Goal: Task Accomplishment & Management: Manage account settings

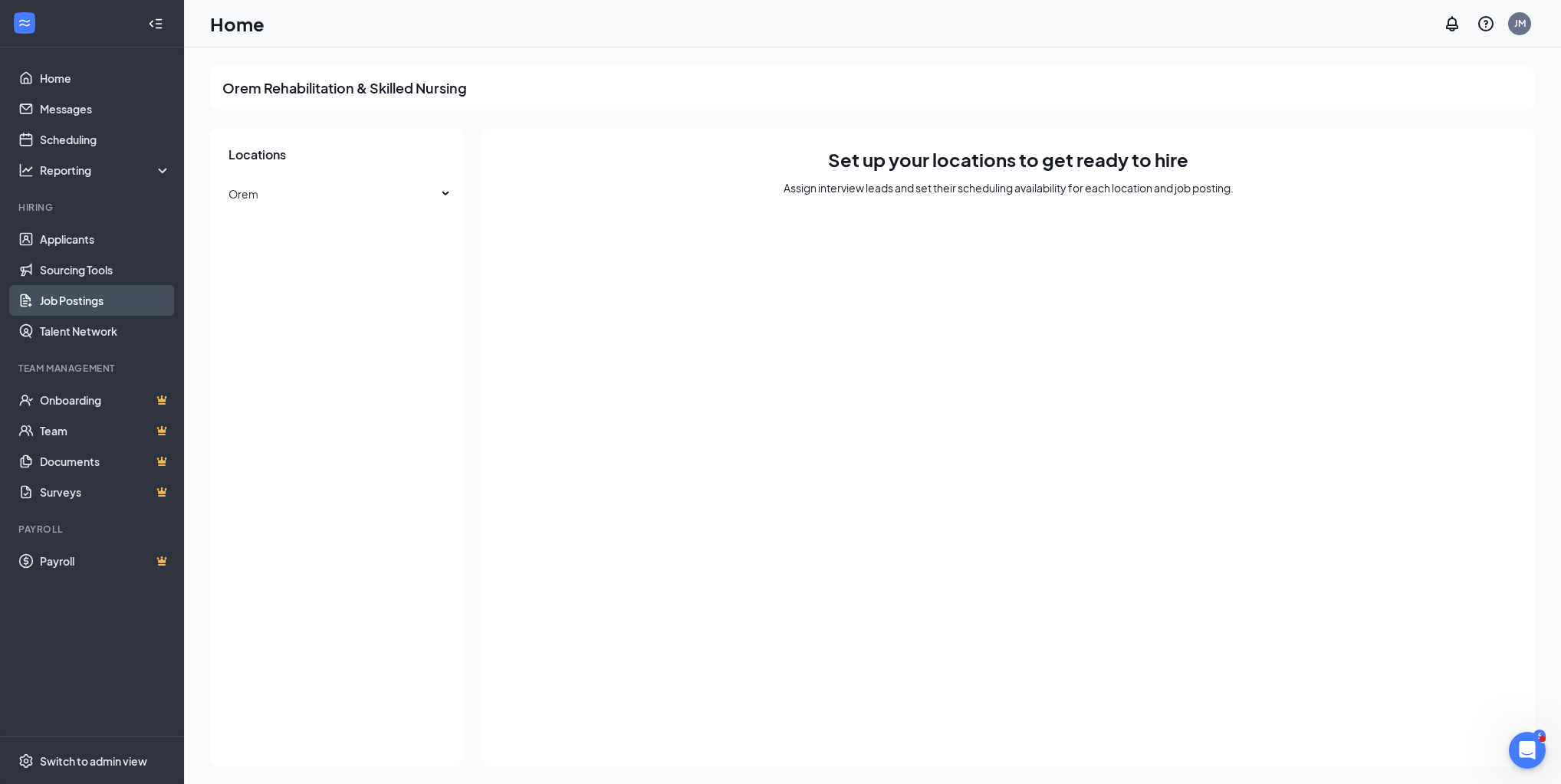
click at [52, 298] on link "Job Postings" at bounding box center [105, 301] width 131 height 31
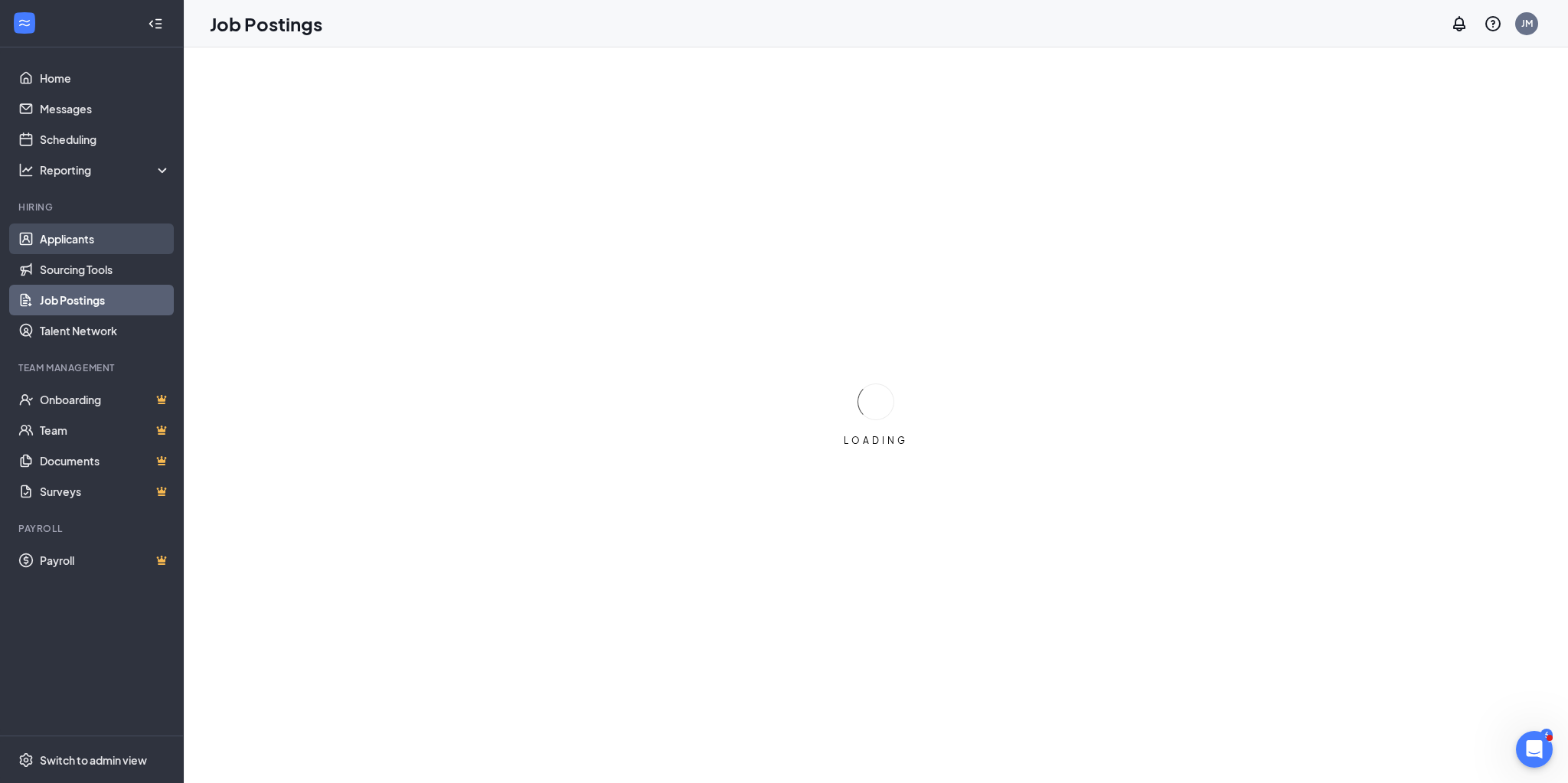
click at [75, 233] on link "Applicants" at bounding box center [105, 239] width 131 height 31
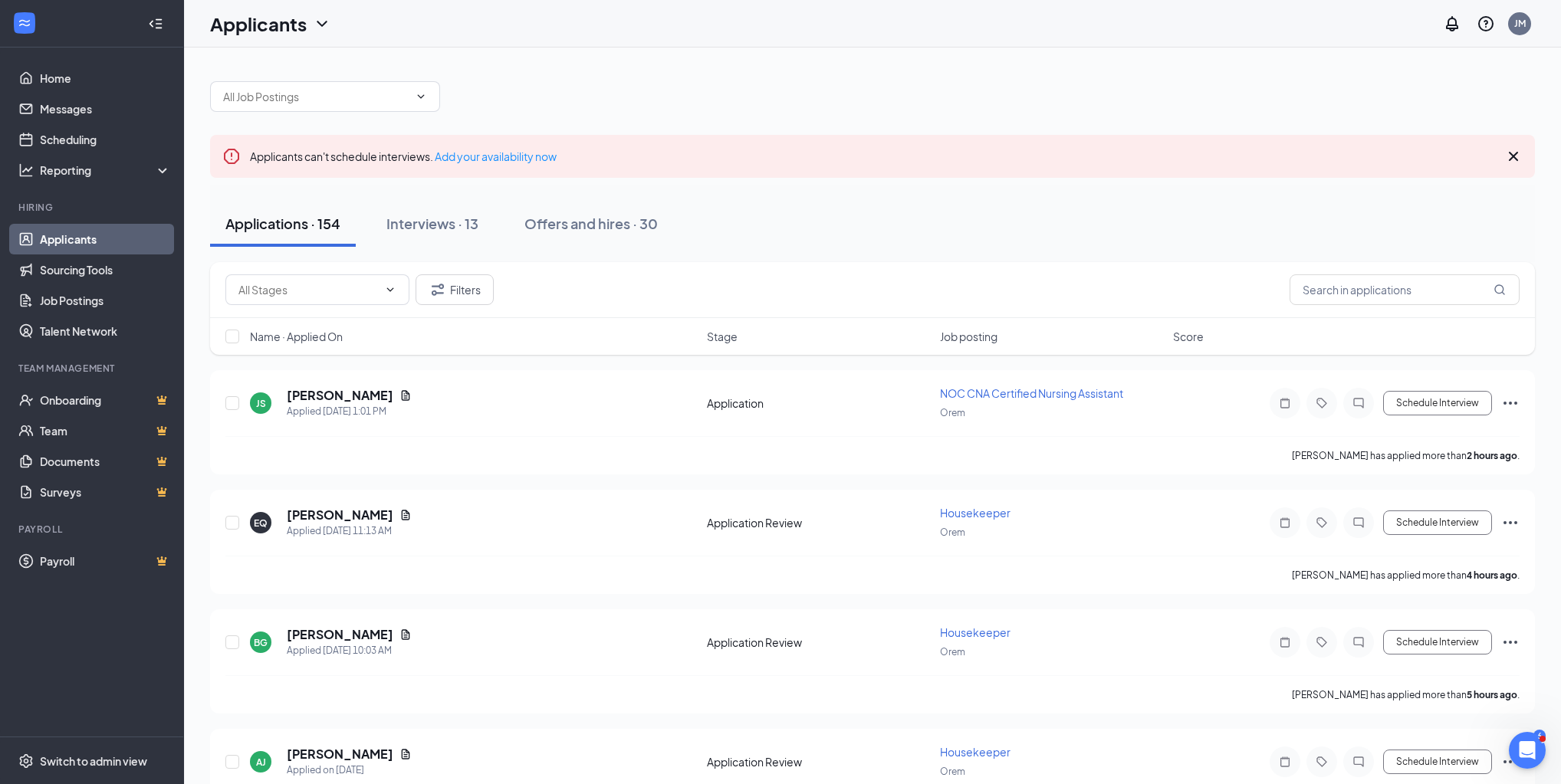
click at [324, 108] on span at bounding box center [325, 97] width 230 height 31
click at [348, 71] on div at bounding box center [872, 89] width 1325 height 46
click at [334, 85] on span at bounding box center [325, 97] width 230 height 31
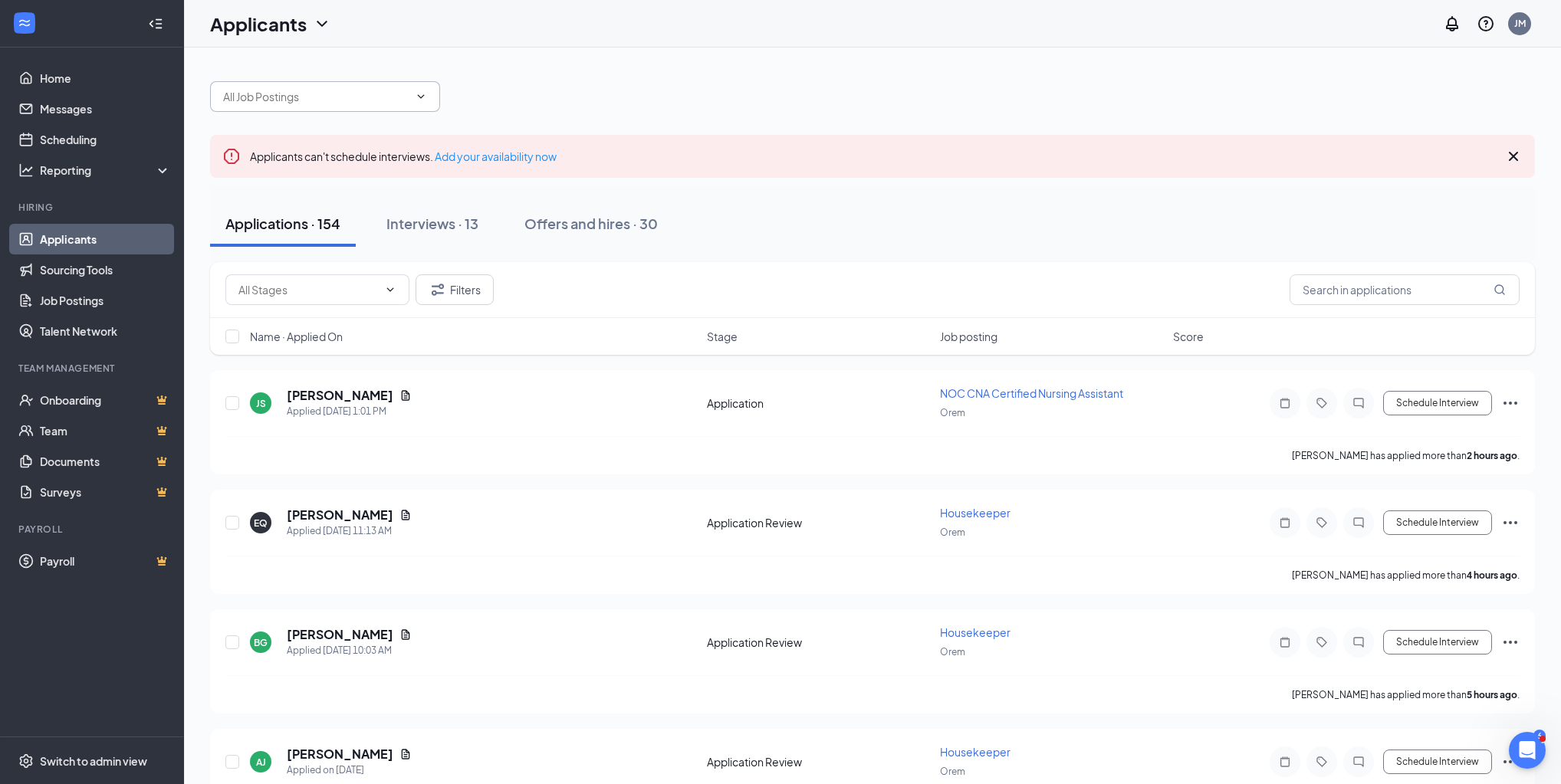
click at [432, 88] on span at bounding box center [325, 97] width 230 height 31
click at [421, 92] on icon "ChevronDown" at bounding box center [421, 97] width 12 height 12
click at [509, 94] on div at bounding box center [872, 89] width 1325 height 46
click at [357, 106] on span at bounding box center [325, 97] width 230 height 31
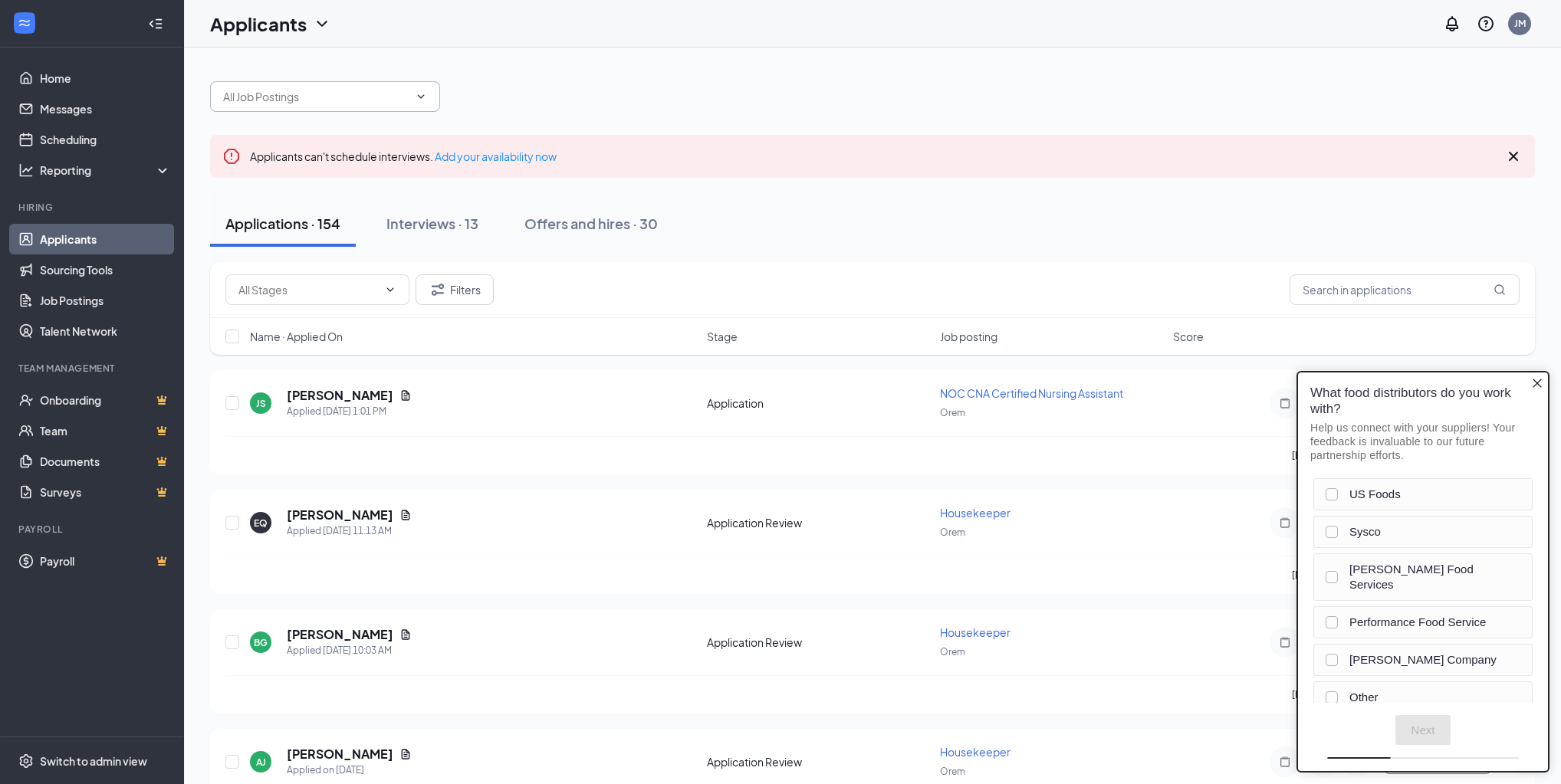
click at [371, 98] on input "text" at bounding box center [315, 97] width 185 height 17
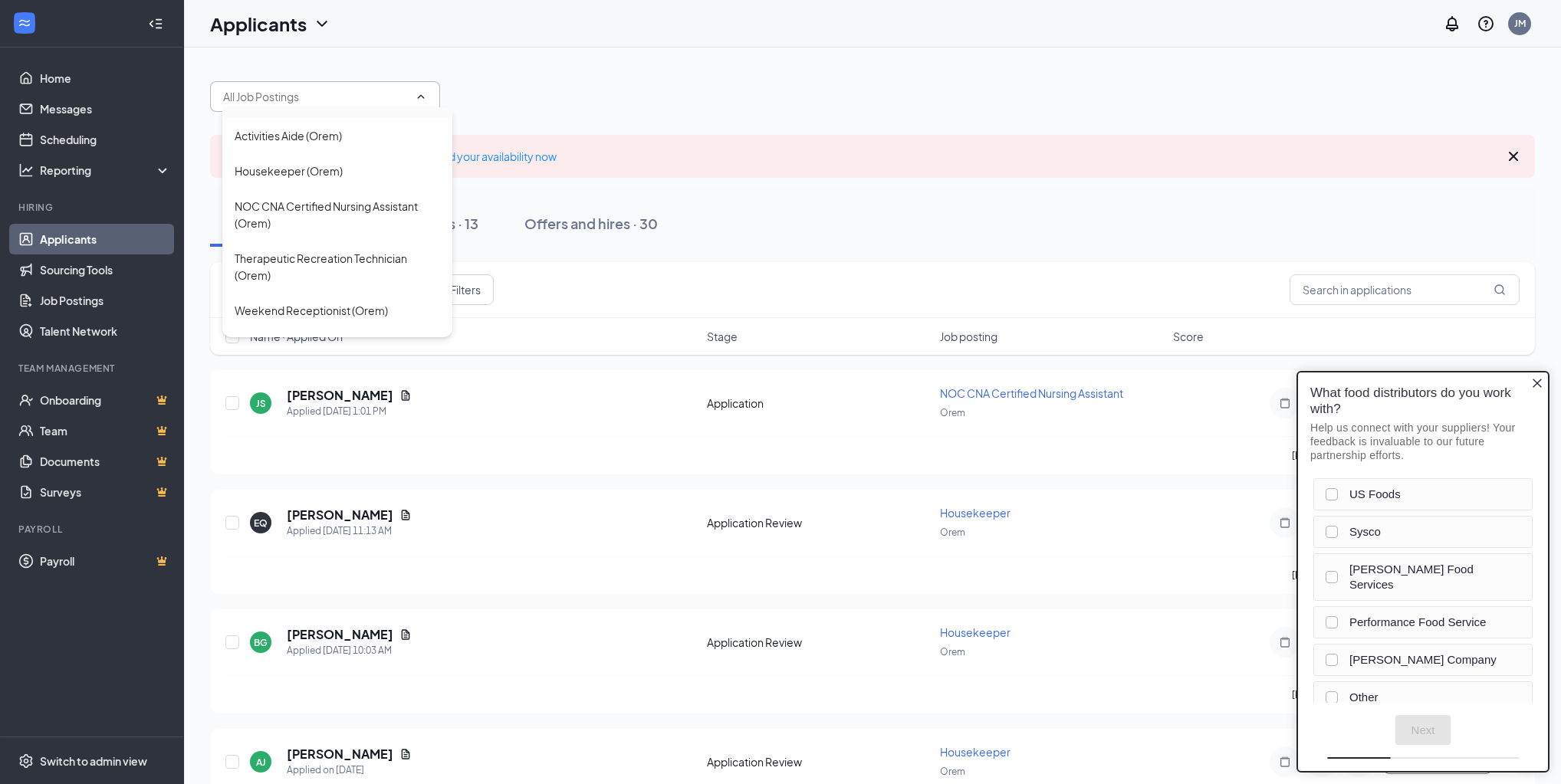
scroll to position [128, 0]
click at [298, 181] on div "Housekeeper (Orem)" at bounding box center [288, 172] width 108 height 17
type input "Housekeeper (Orem)"
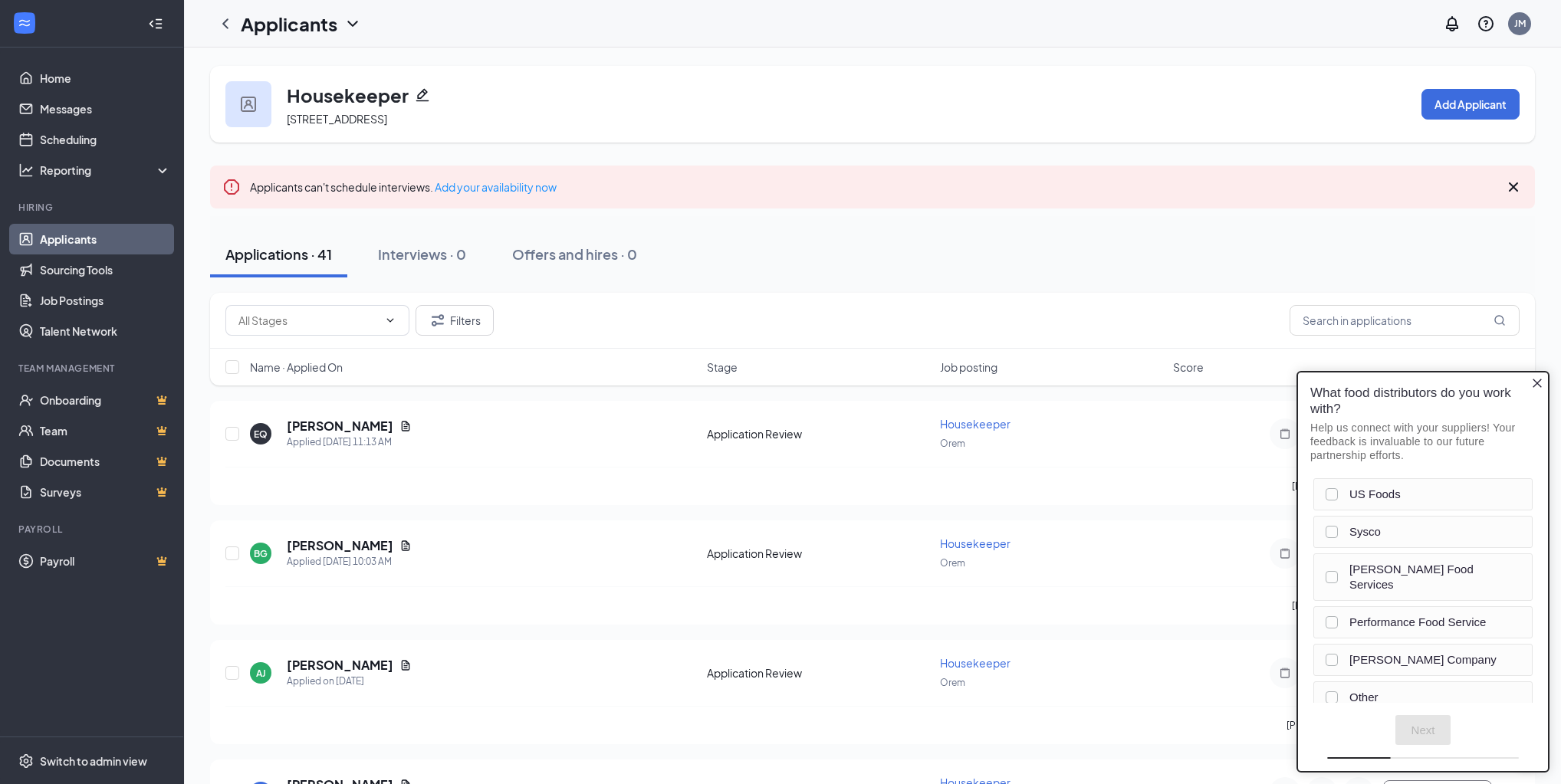
click at [1538, 382] on icon "Close button" at bounding box center [1537, 383] width 12 height 12
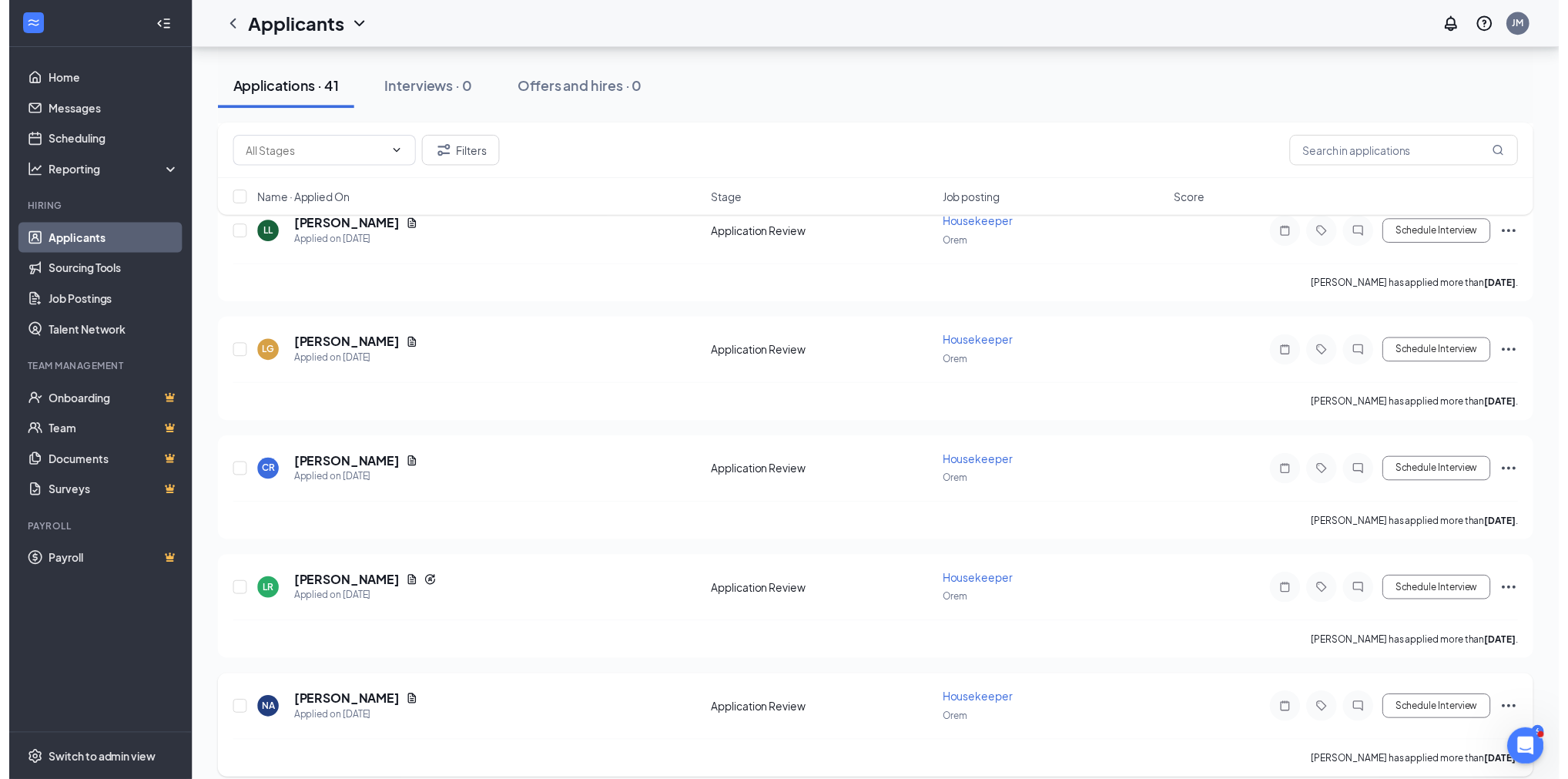
scroll to position [4230, 0]
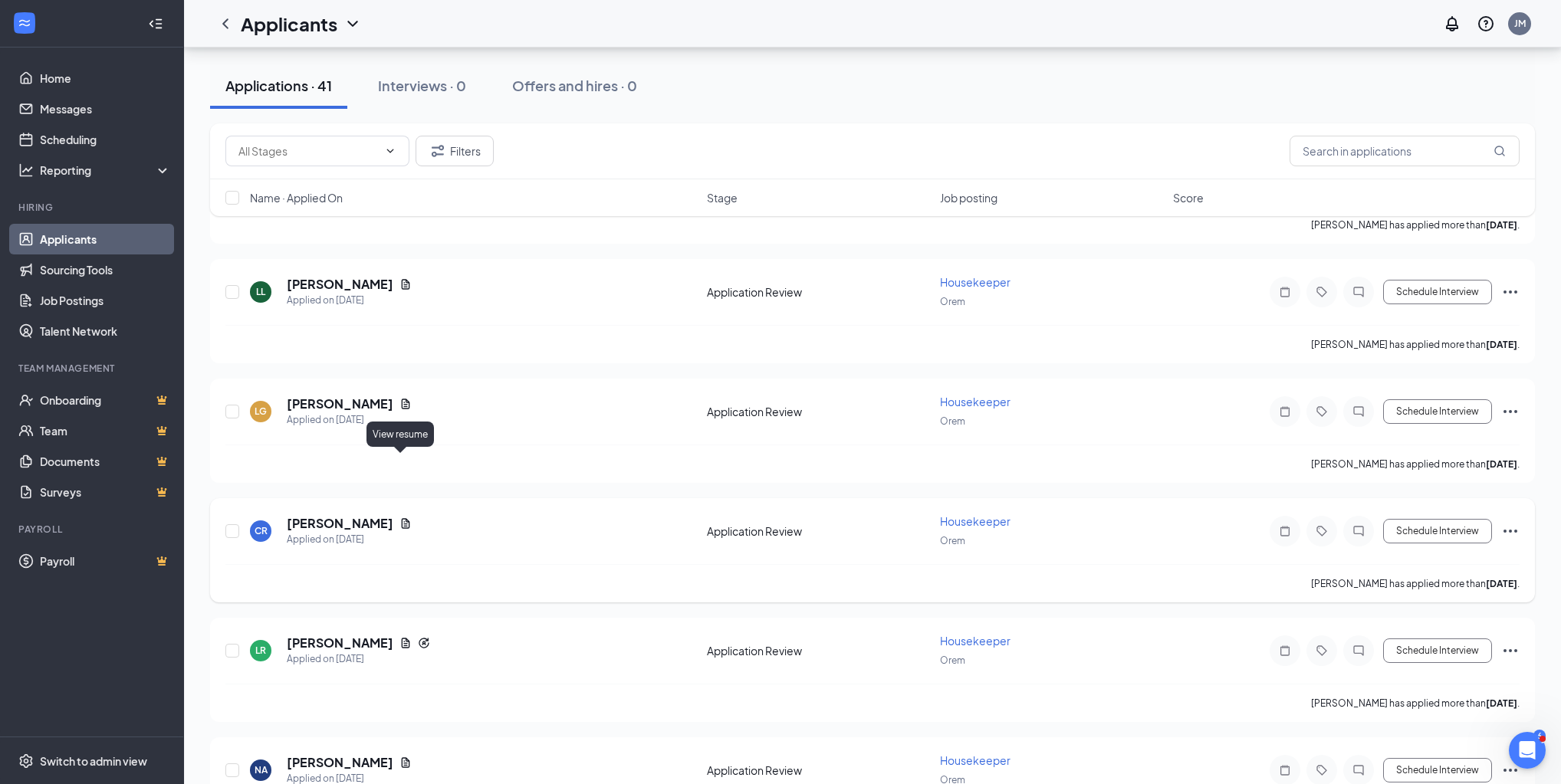
click at [400, 517] on icon "Document" at bounding box center [406, 523] width 12 height 12
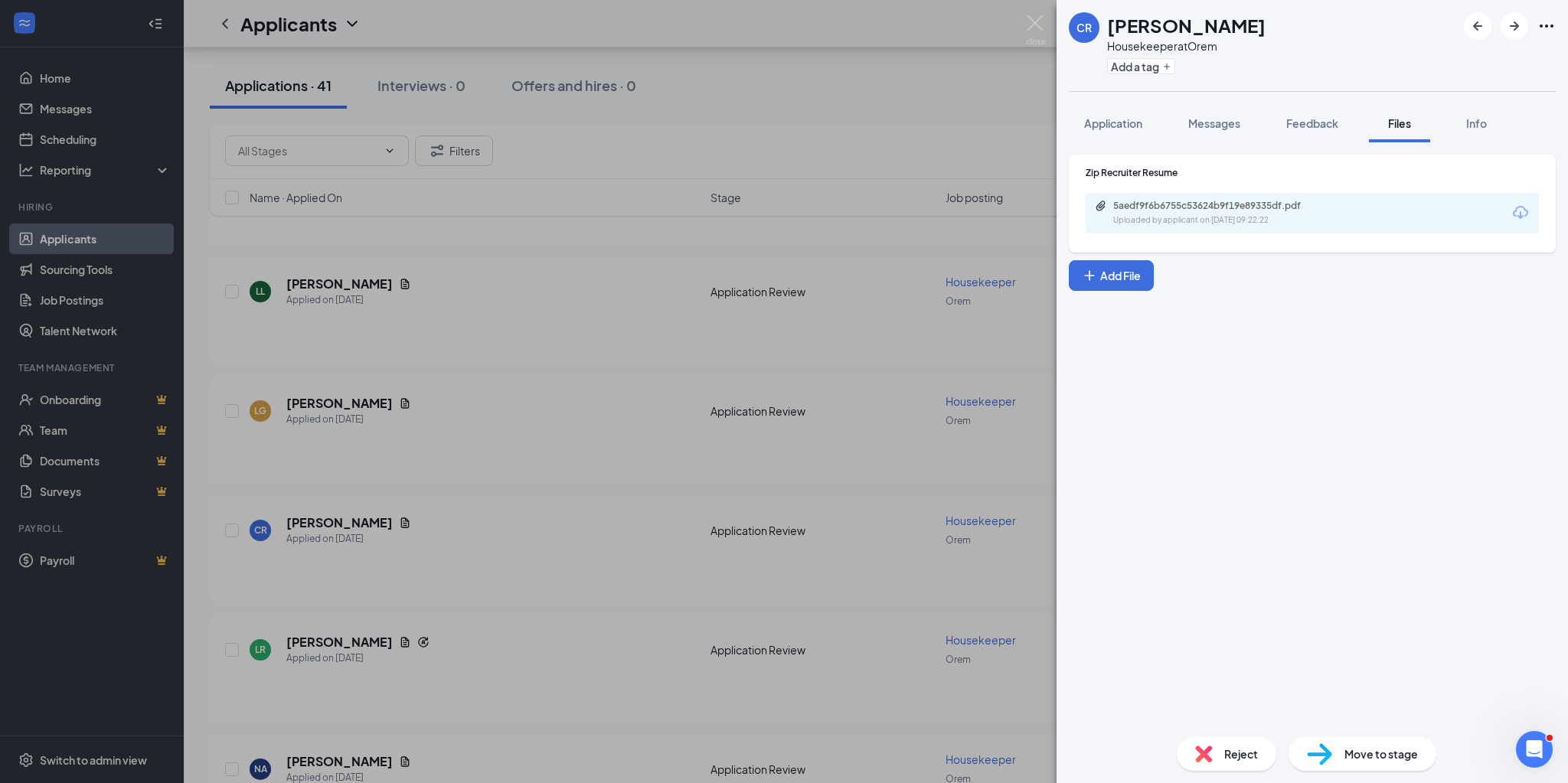
click at [769, 368] on div "CR [PERSON_NAME] Housekeeper at Orem Add a tag Application Messages Feedback Fi…" at bounding box center [784, 392] width 1568 height 783
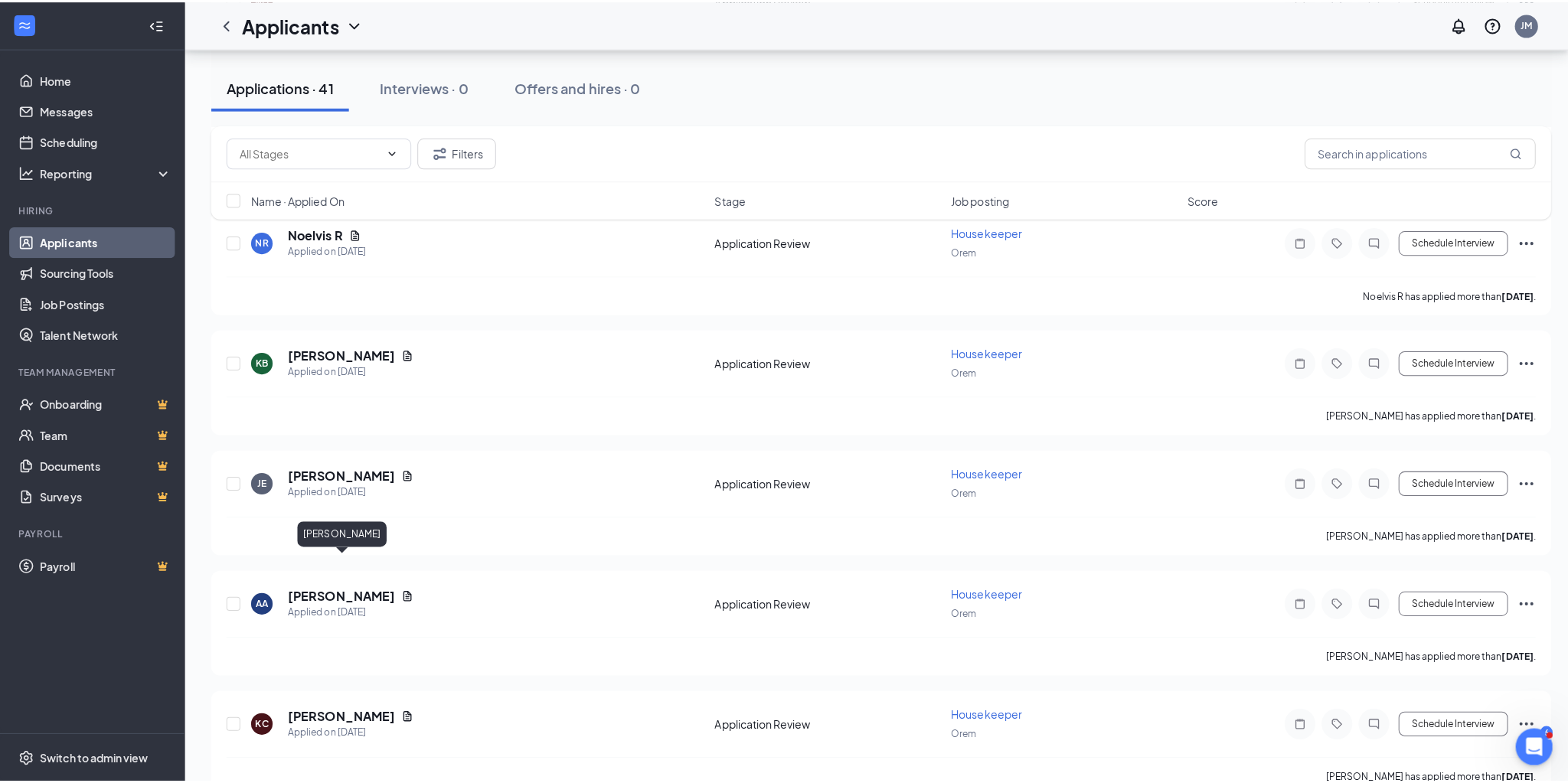
scroll to position [1875, 0]
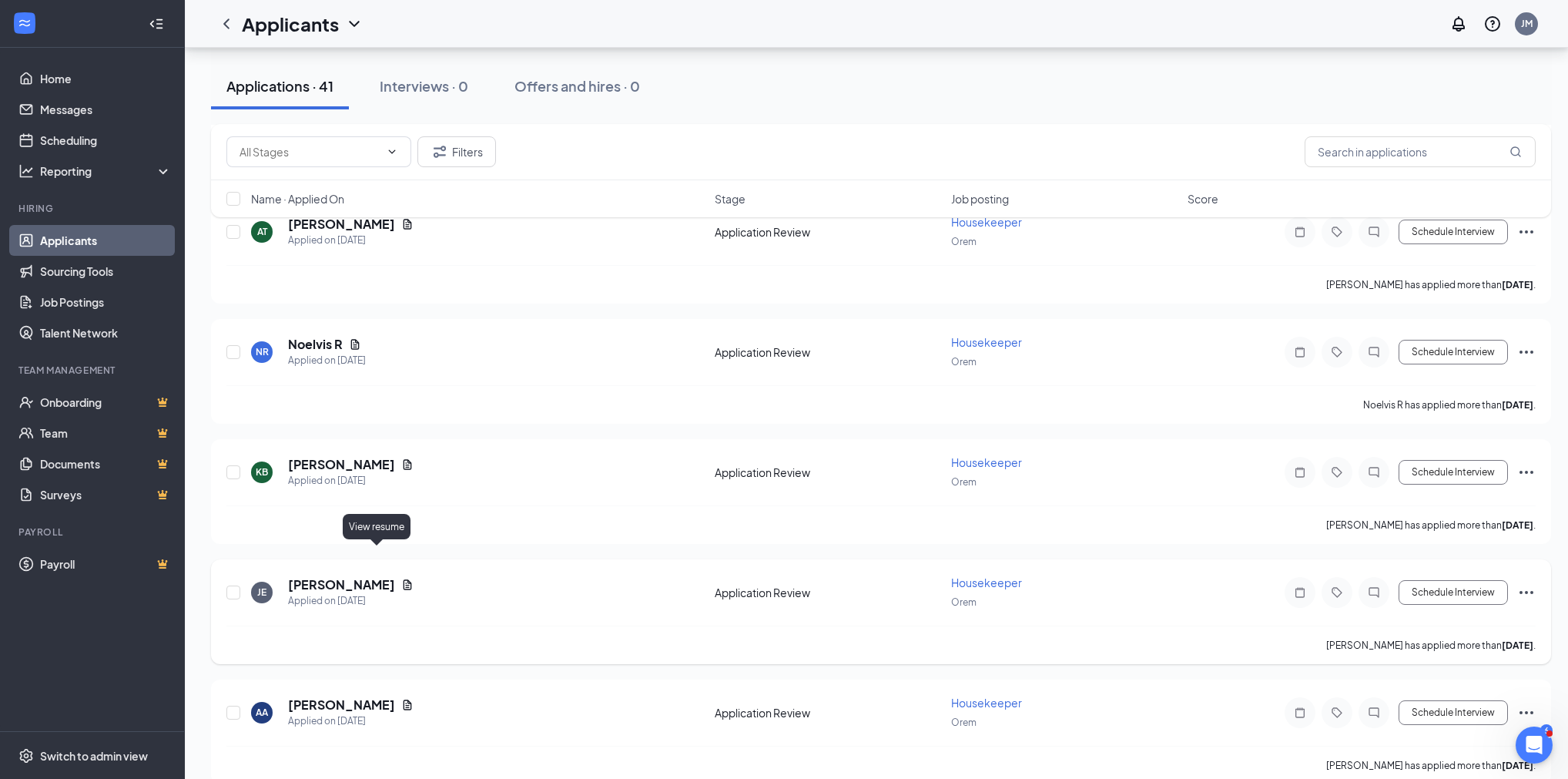
click at [404, 580] on icon "Document" at bounding box center [408, 584] width 8 height 10
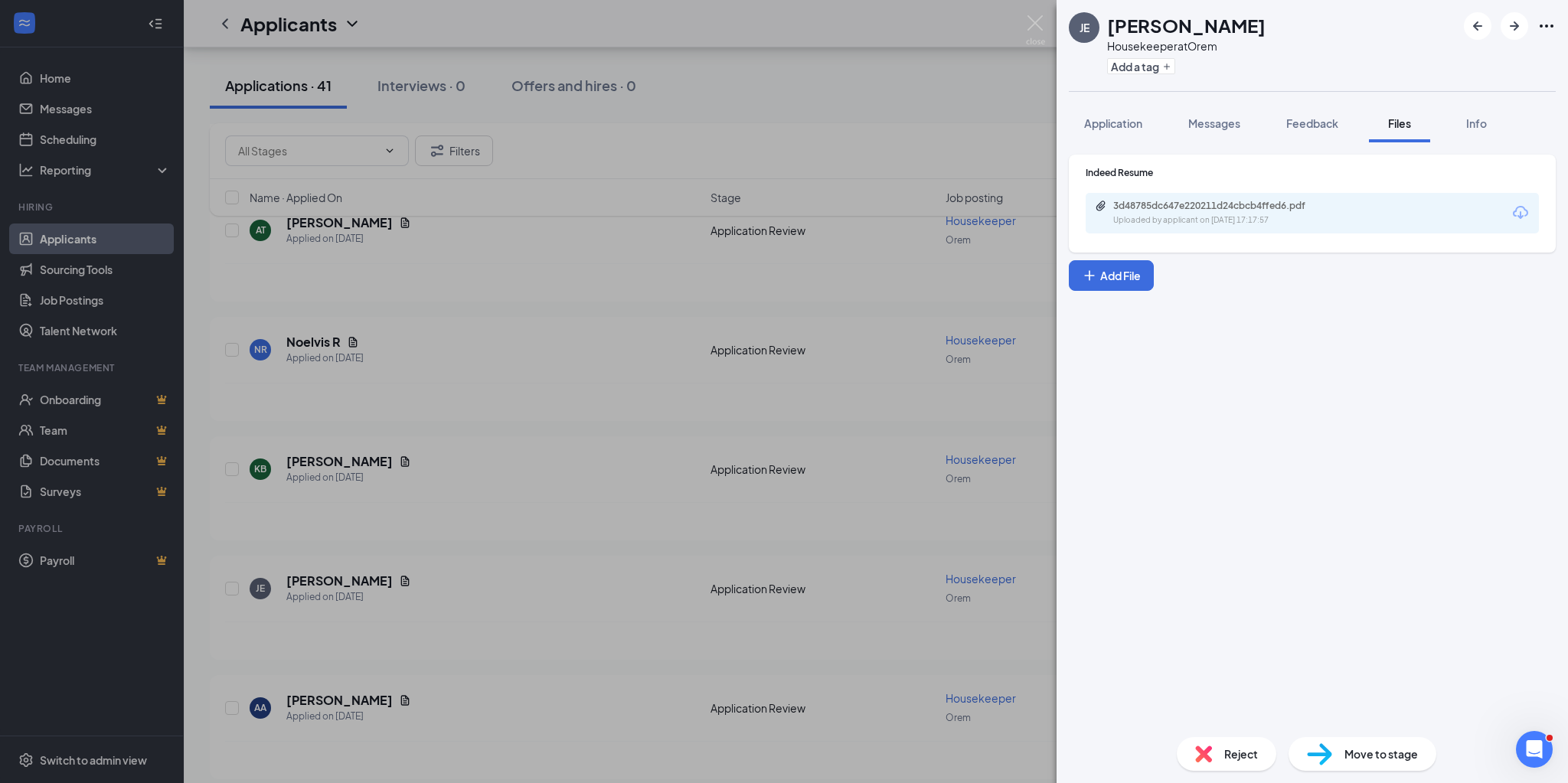
click at [1304, 226] on div "Uploaded by applicant on [DATE] 17:17:57" at bounding box center [1228, 220] width 230 height 12
drag, startPoint x: 696, startPoint y: 386, endPoint x: 277, endPoint y: 398, distance: 419.2
click at [696, 386] on div "[PERSON_NAME] Housekeeper at Orem Add a tag Application Messages Feedback Files…" at bounding box center [784, 392] width 1568 height 783
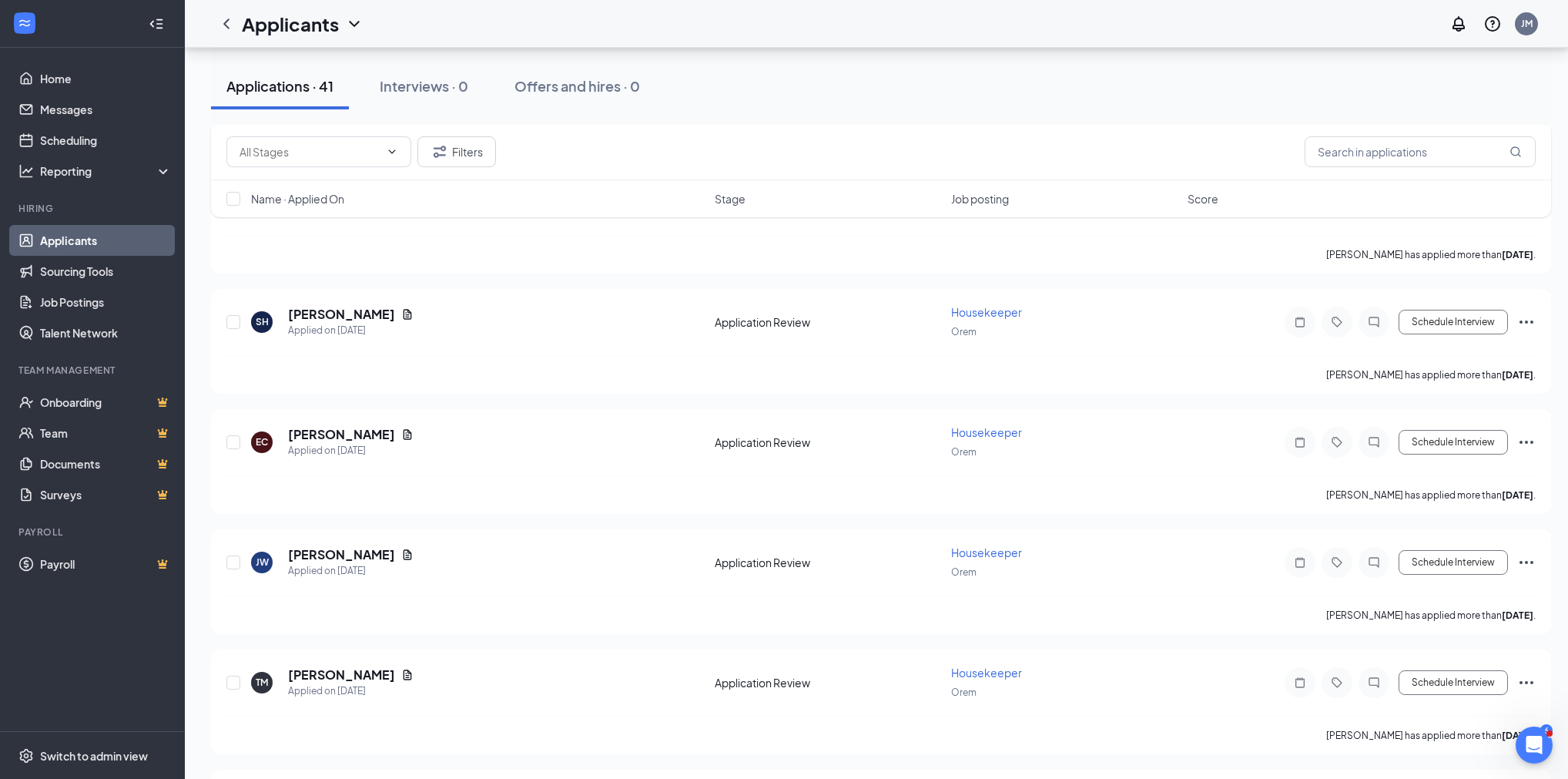
scroll to position [655, 0]
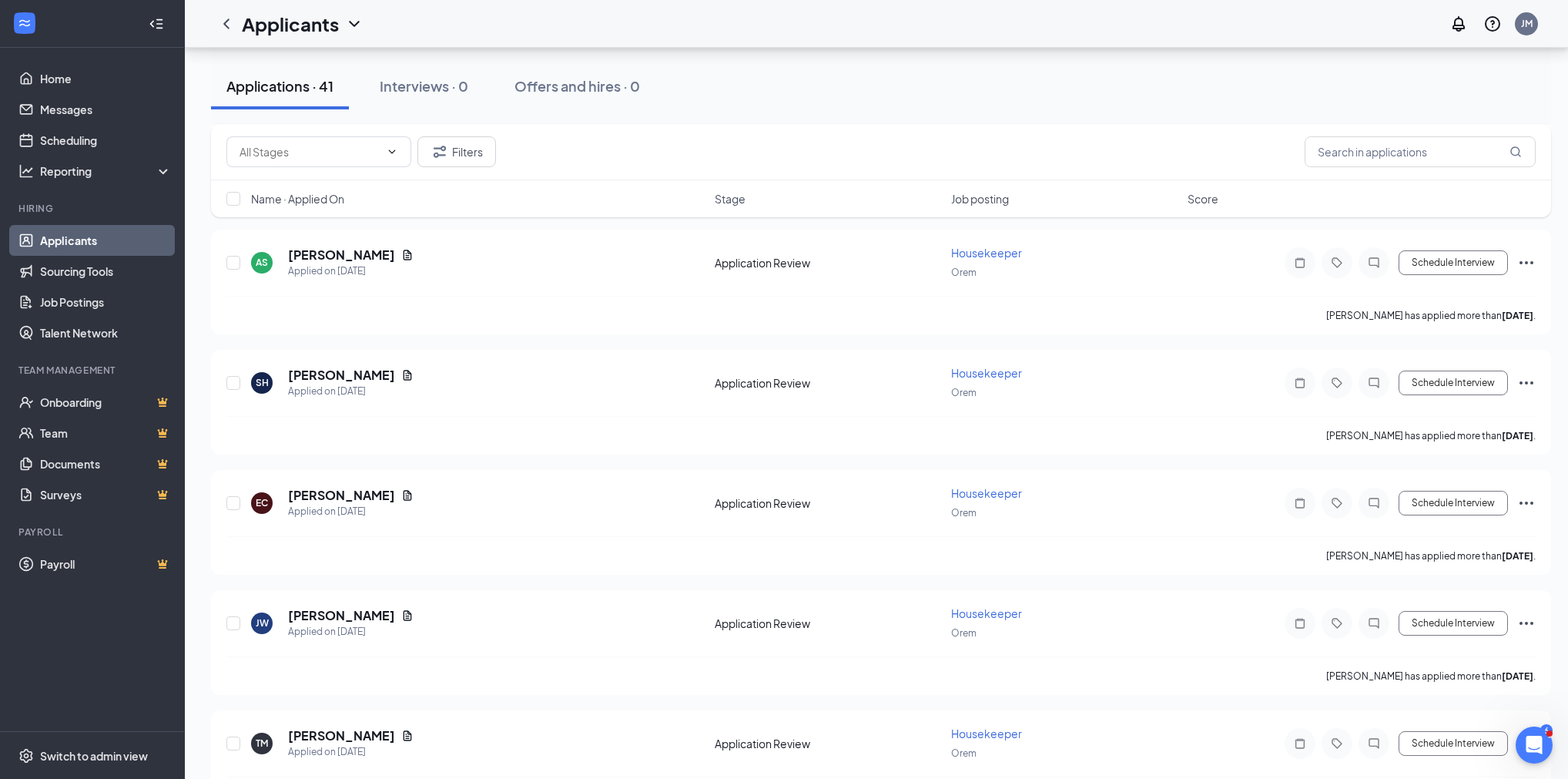
click at [714, 165] on div "Filters" at bounding box center [881, 152] width 1309 height 31
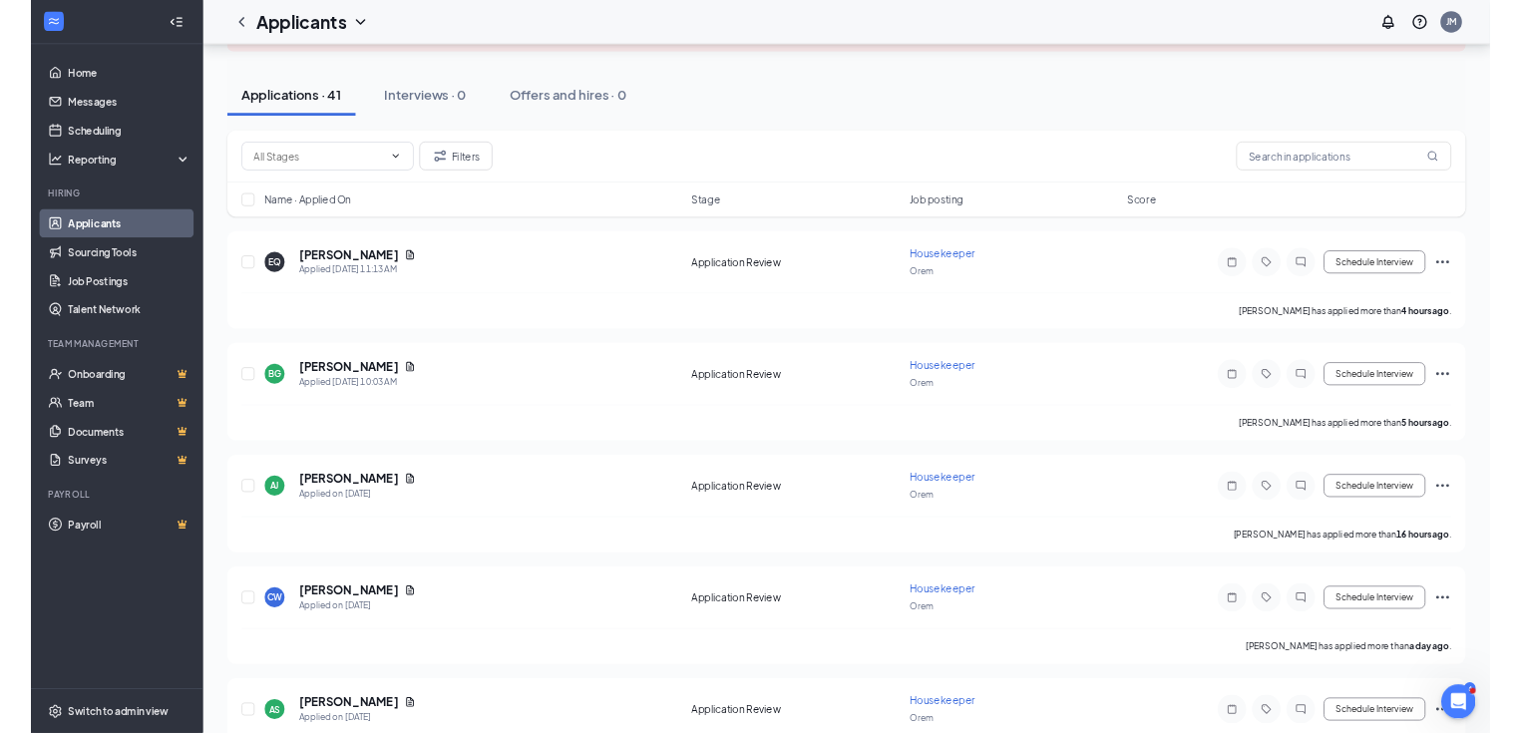
scroll to position [0, 0]
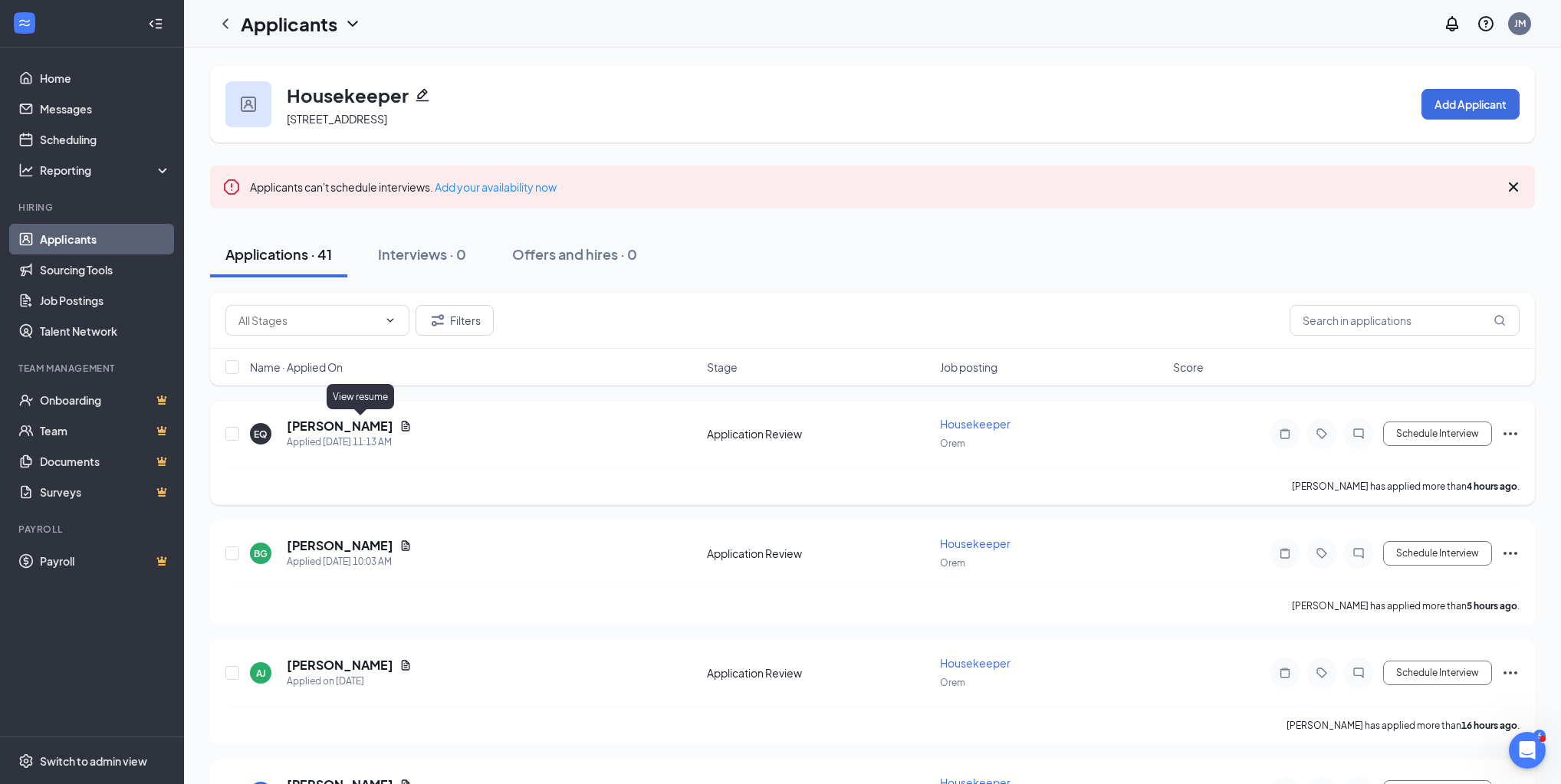
click at [402, 423] on icon "Document" at bounding box center [406, 425] width 8 height 10
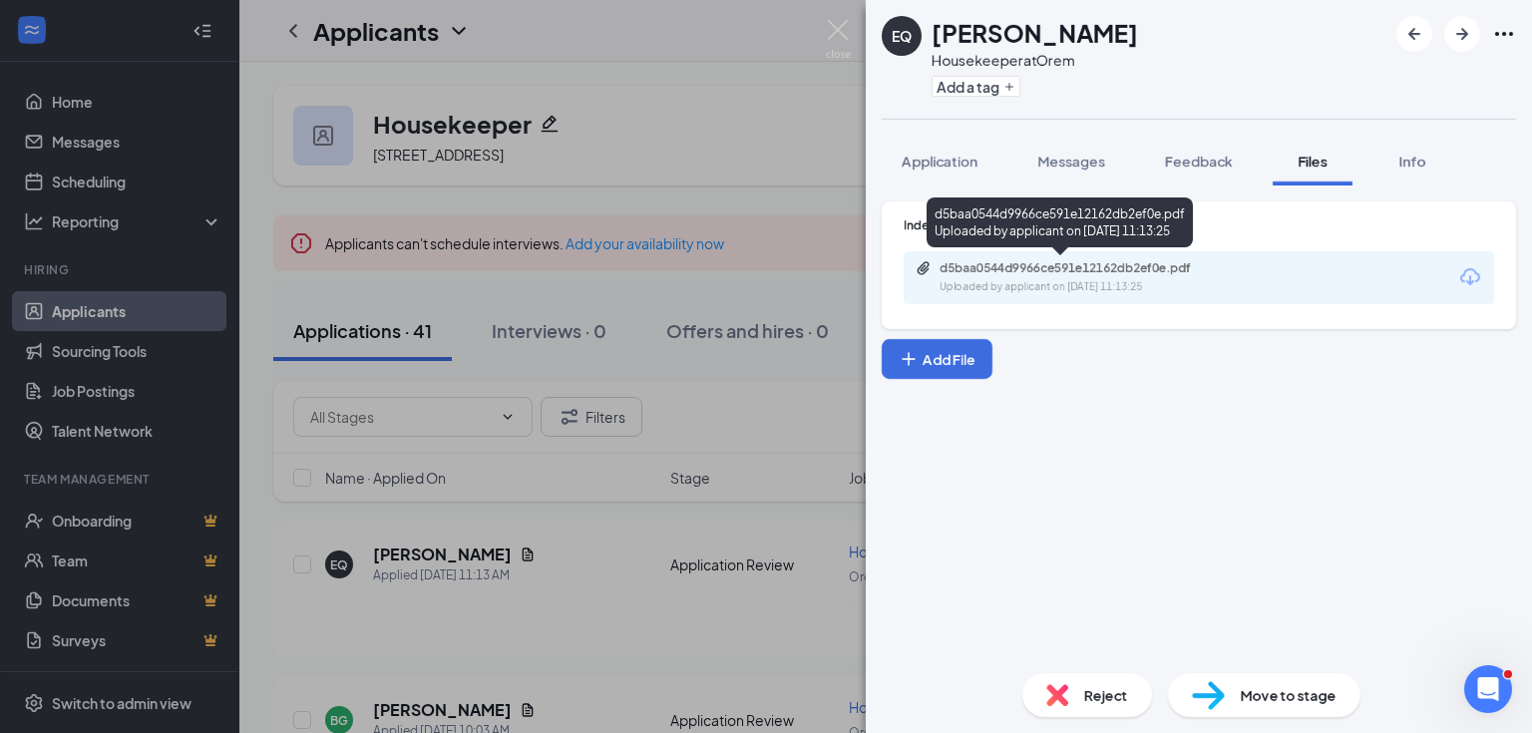
click at [1144, 289] on div "Uploaded by applicant on [DATE] 11:13:25" at bounding box center [1088, 287] width 299 height 16
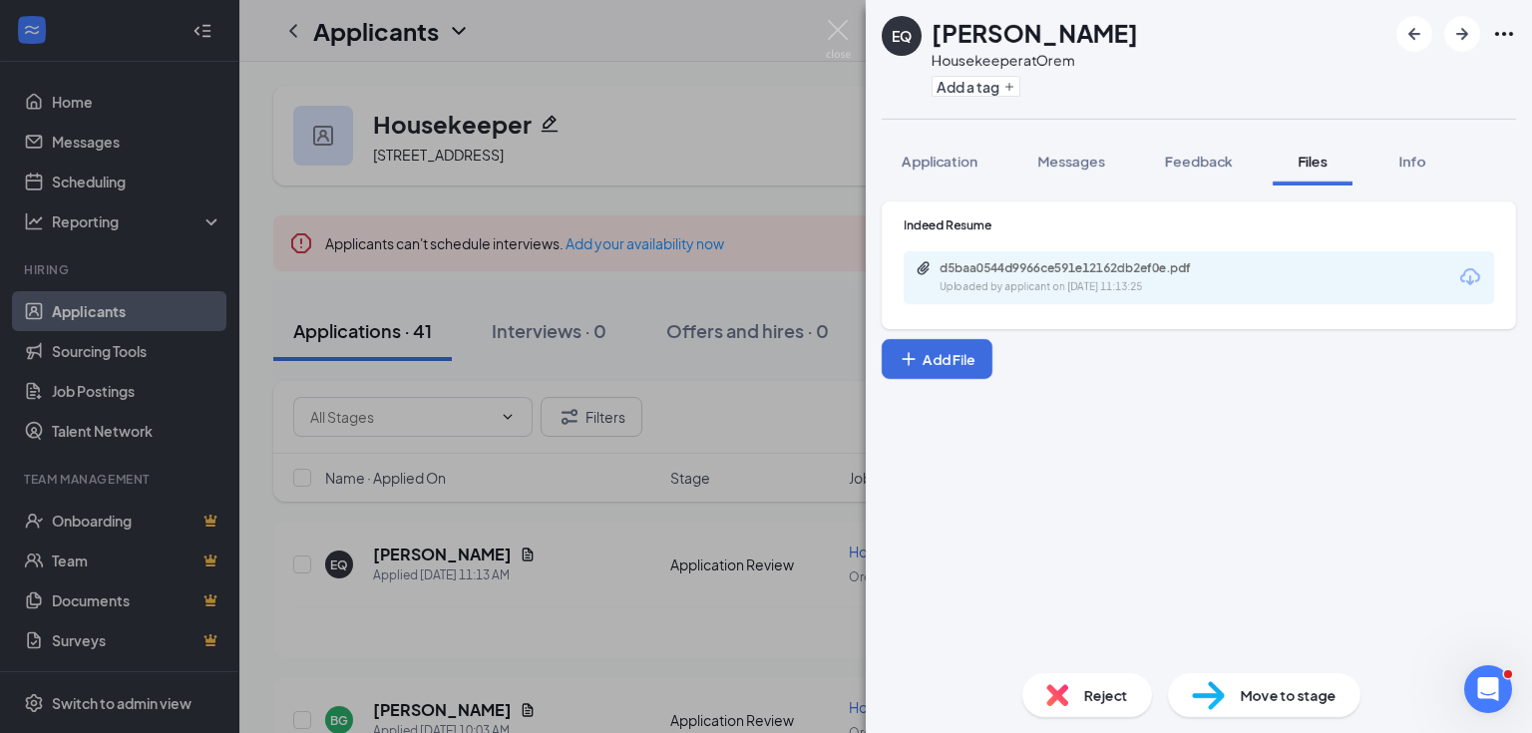
click at [467, 320] on div "EQ [PERSON_NAME] Housekeeper at Orem Add a tag Application Messages Feedback Fi…" at bounding box center [766, 366] width 1532 height 733
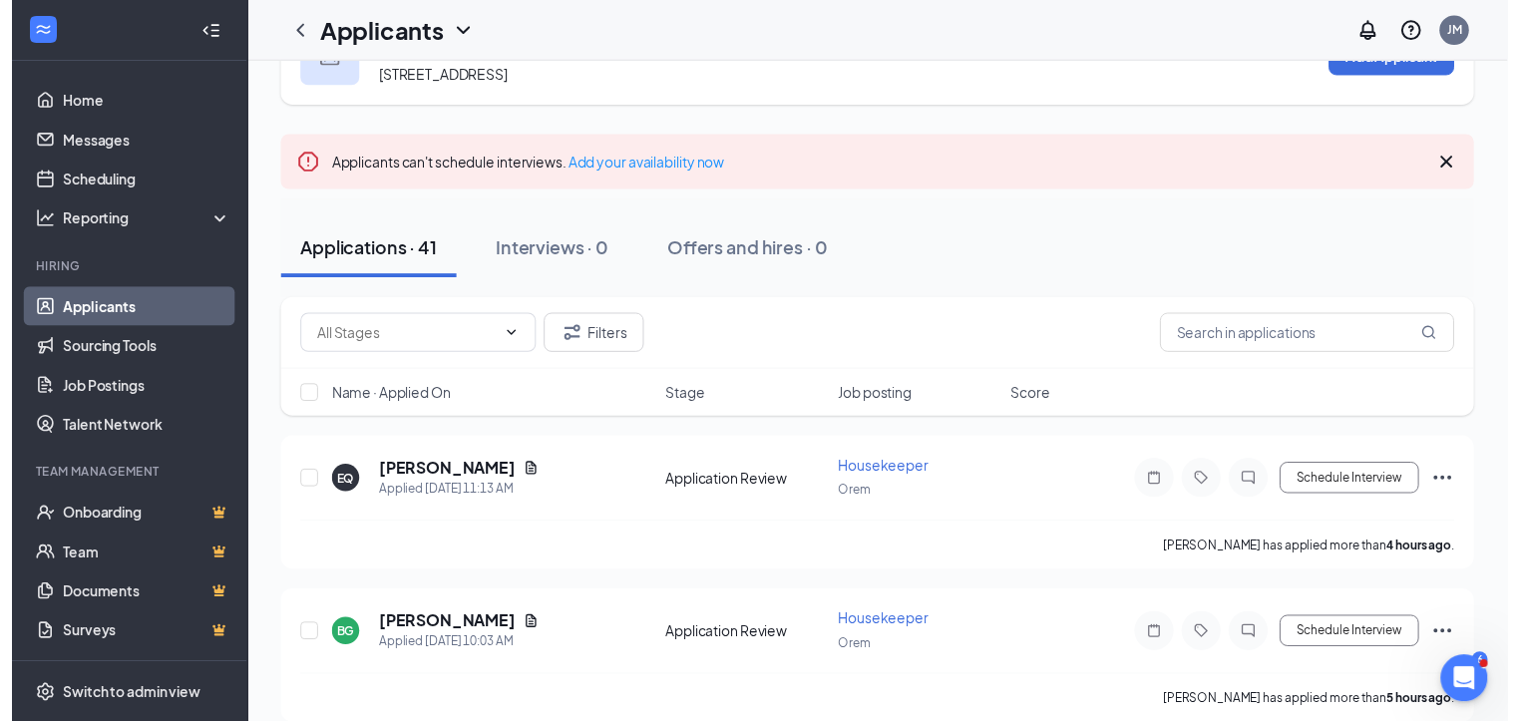
scroll to position [239, 0]
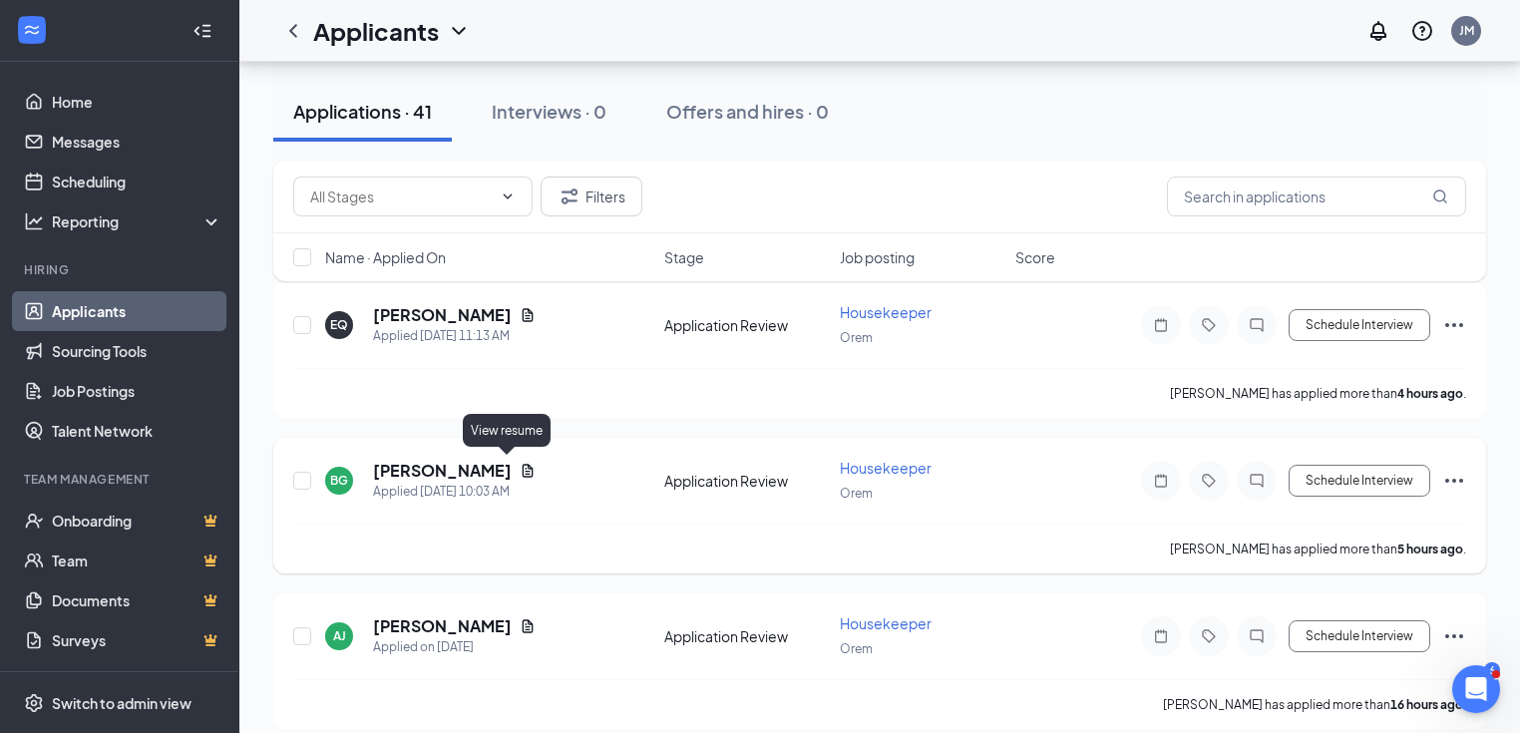
click at [523, 471] on icon "Document" at bounding box center [528, 470] width 11 height 13
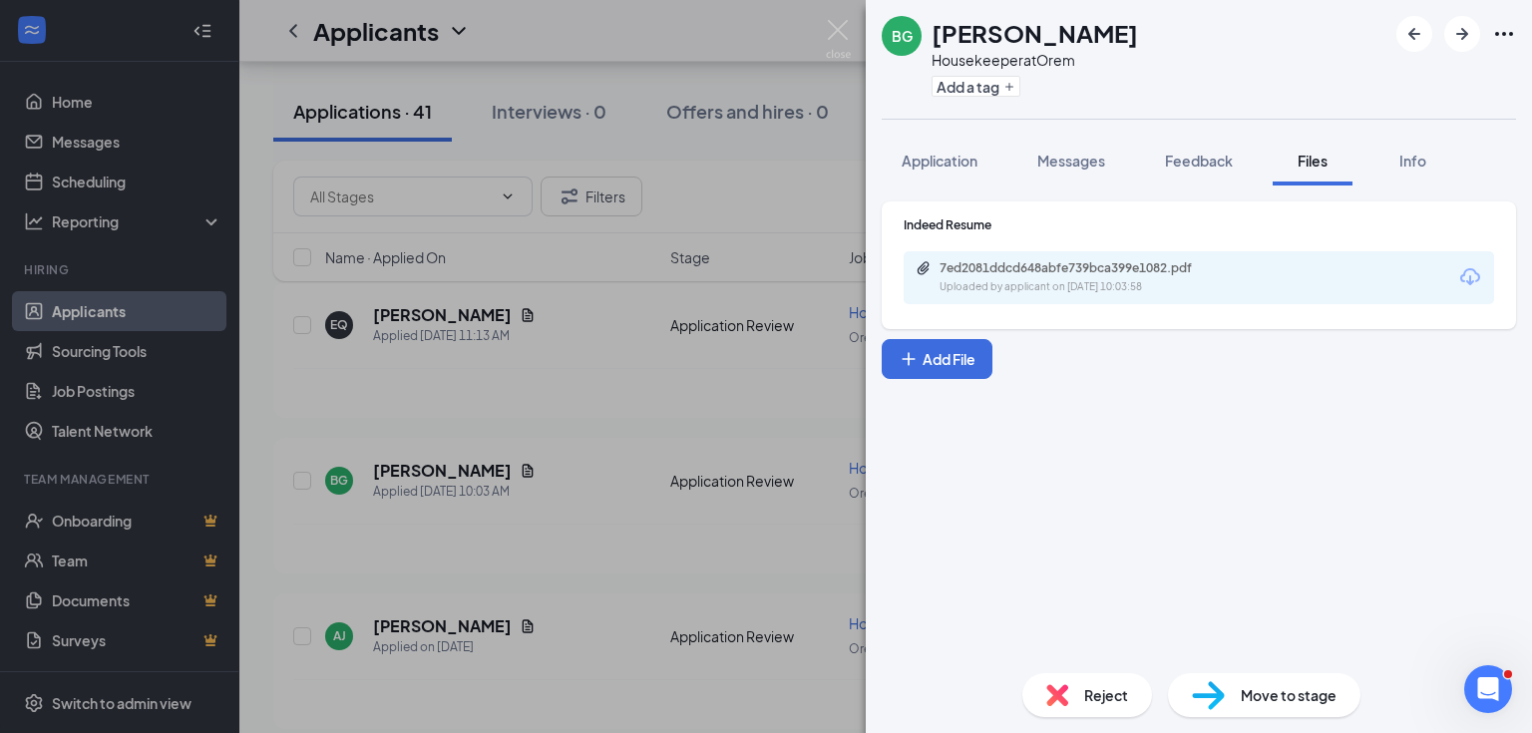
click at [1186, 268] on div "7ed2081ddcd648abfe739bca399e1082.pdf" at bounding box center [1078, 268] width 279 height 16
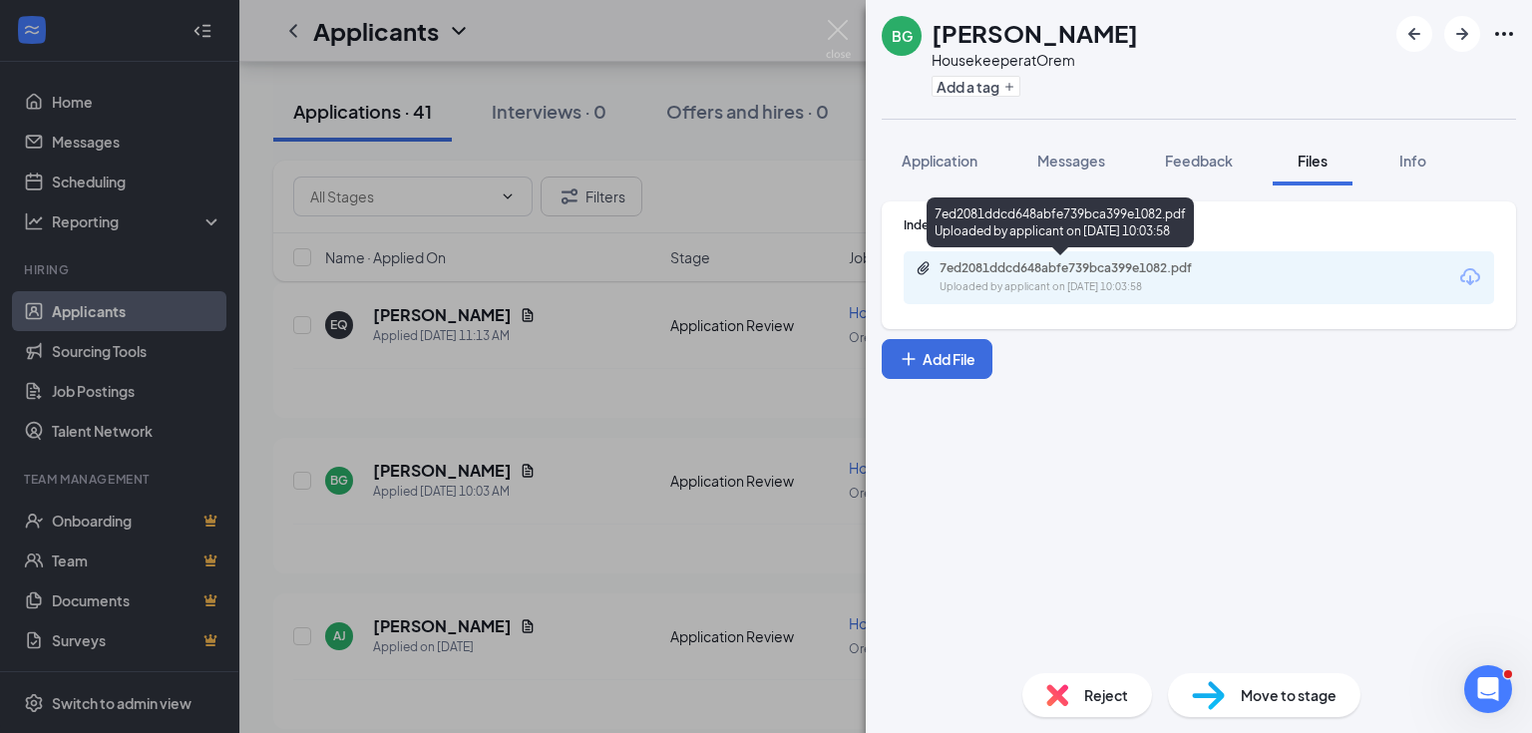
click at [546, 402] on div "[PERSON_NAME] Housekeeper at Orem Add a tag Application Messages Feedback Files…" at bounding box center [766, 366] width 1532 height 733
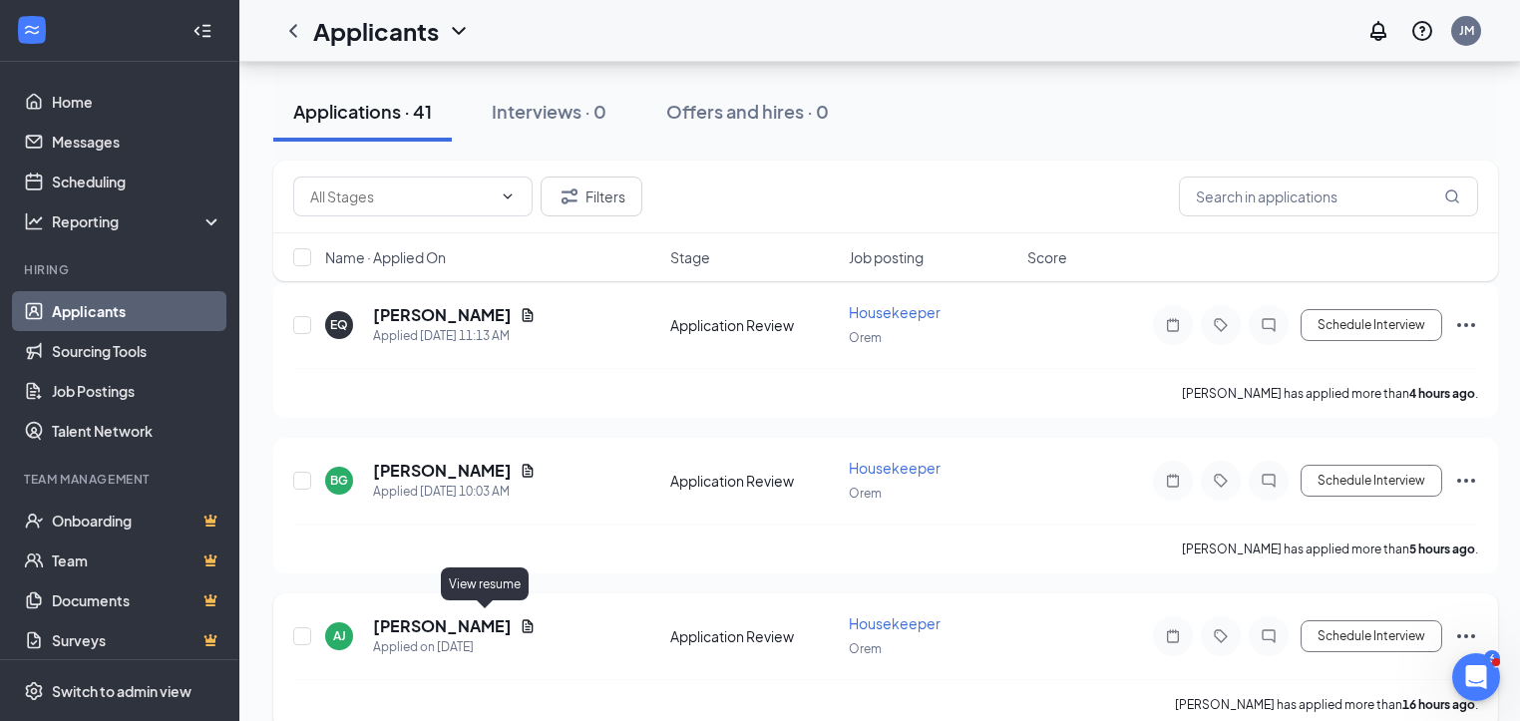
click at [520, 618] on icon "Document" at bounding box center [528, 626] width 16 height 16
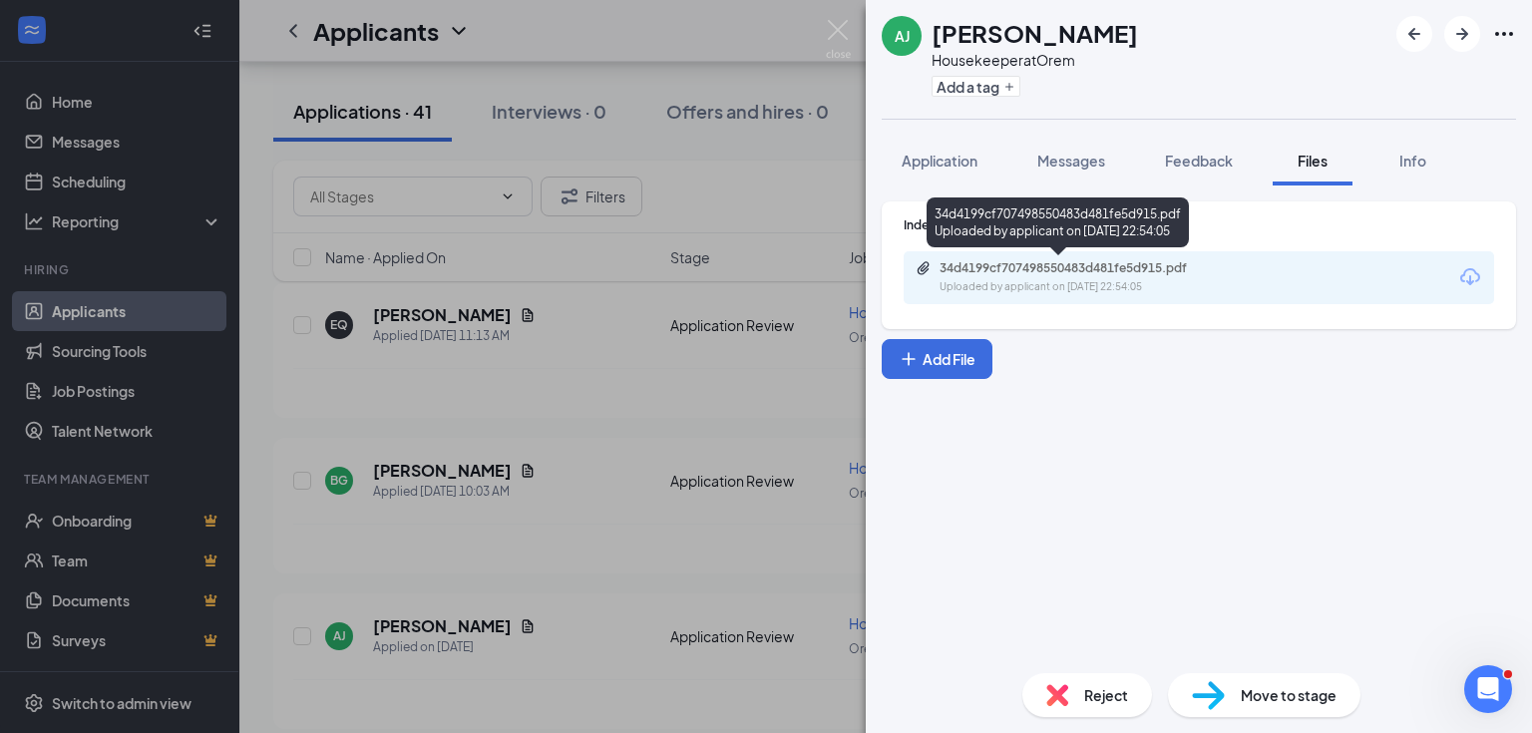
click at [1104, 282] on div "Uploaded by applicant on [DATE] 22:54:05" at bounding box center [1088, 287] width 299 height 16
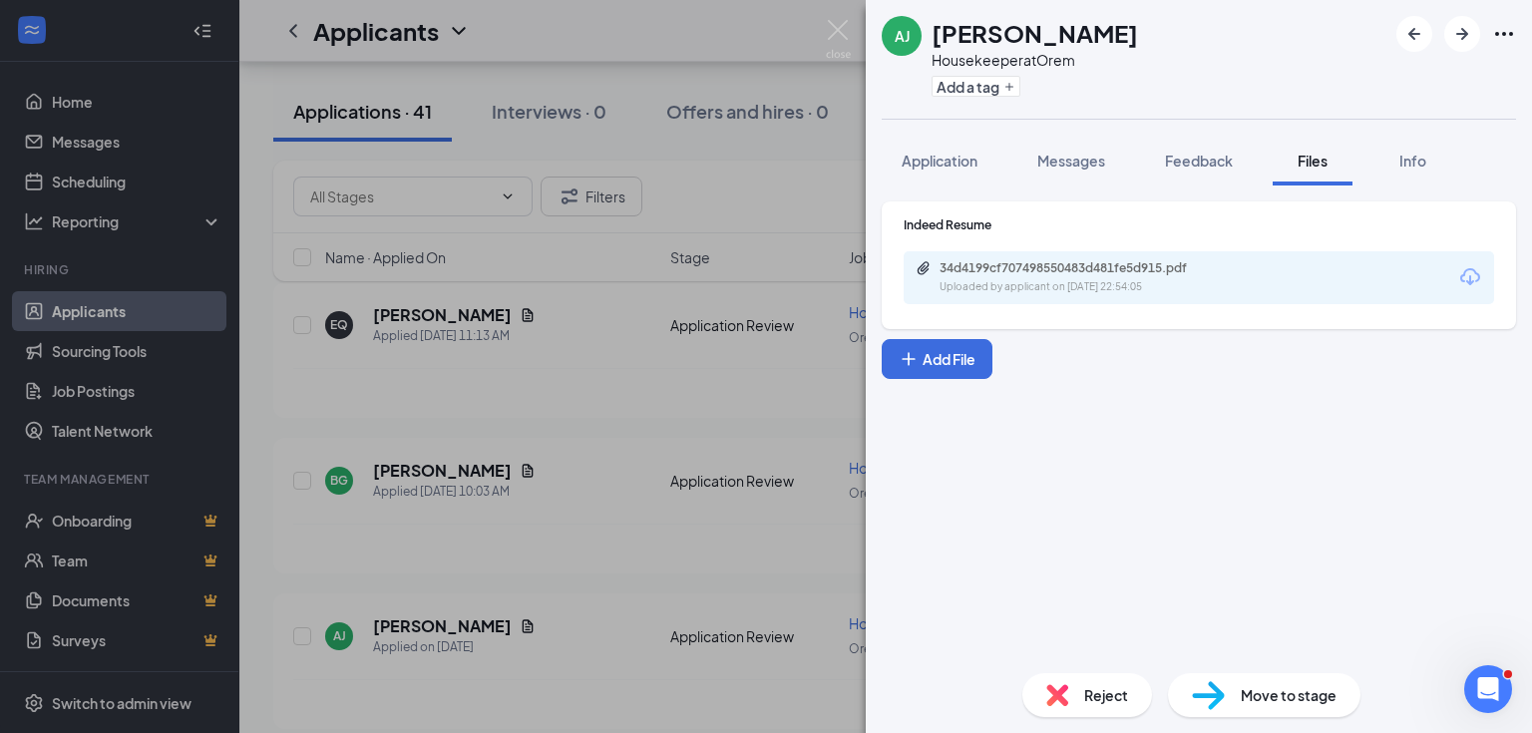
click at [662, 422] on div "[PERSON_NAME] [PERSON_NAME] Housekeeper at Orem Add a tag Application Messages …" at bounding box center [766, 366] width 1532 height 733
click at [842, 27] on div "Applicants JM" at bounding box center [885, 31] width 1292 height 62
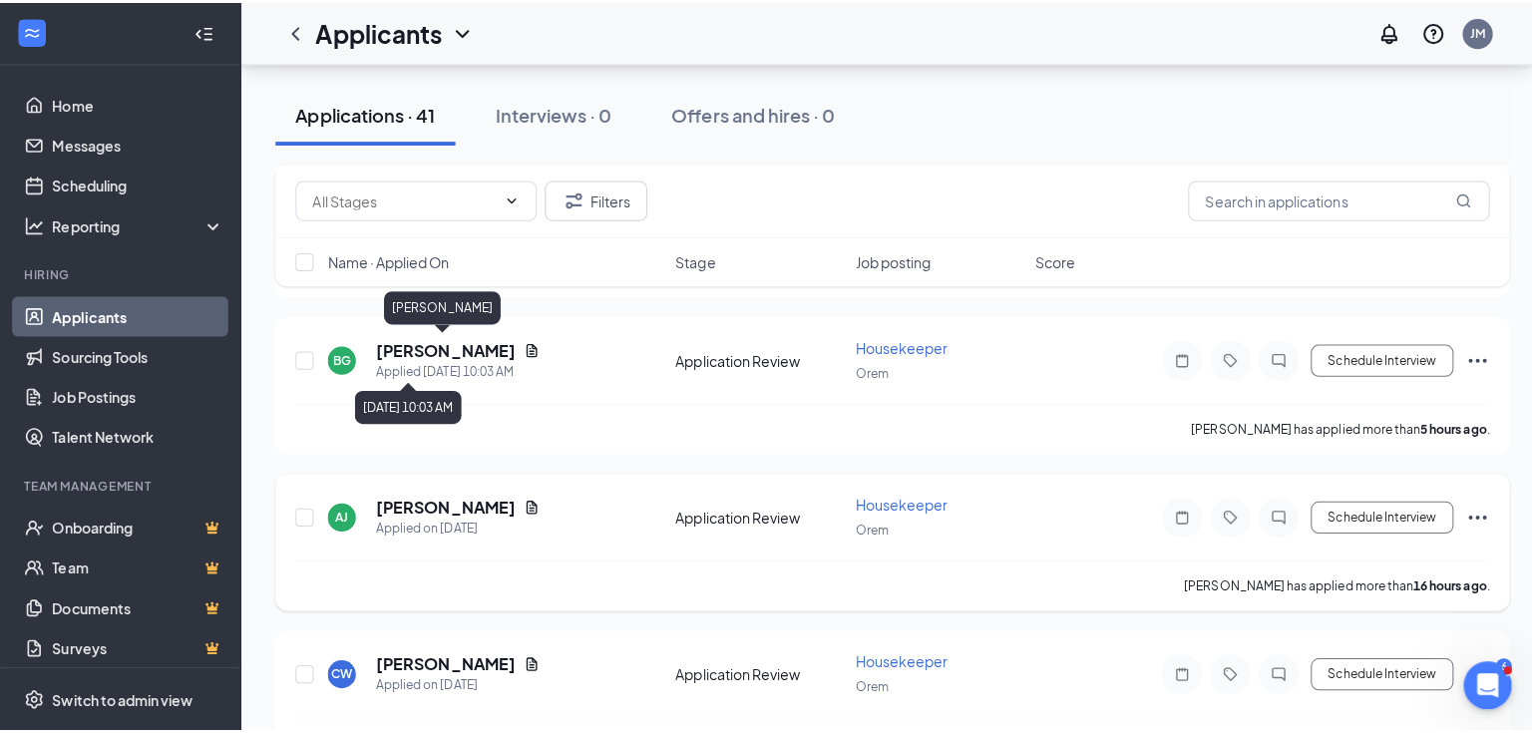
scroll to position [399, 0]
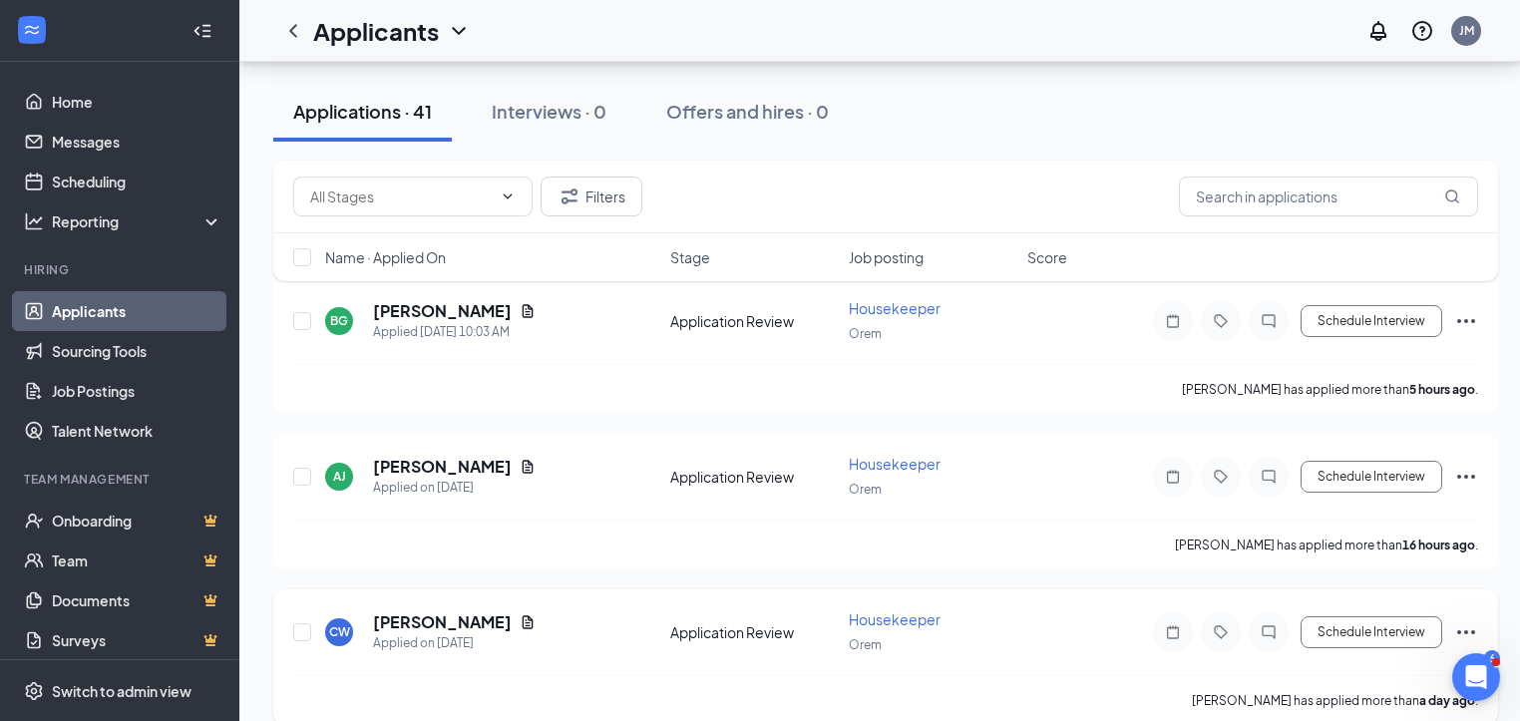
click at [535, 616] on icon "Document" at bounding box center [528, 622] width 16 height 16
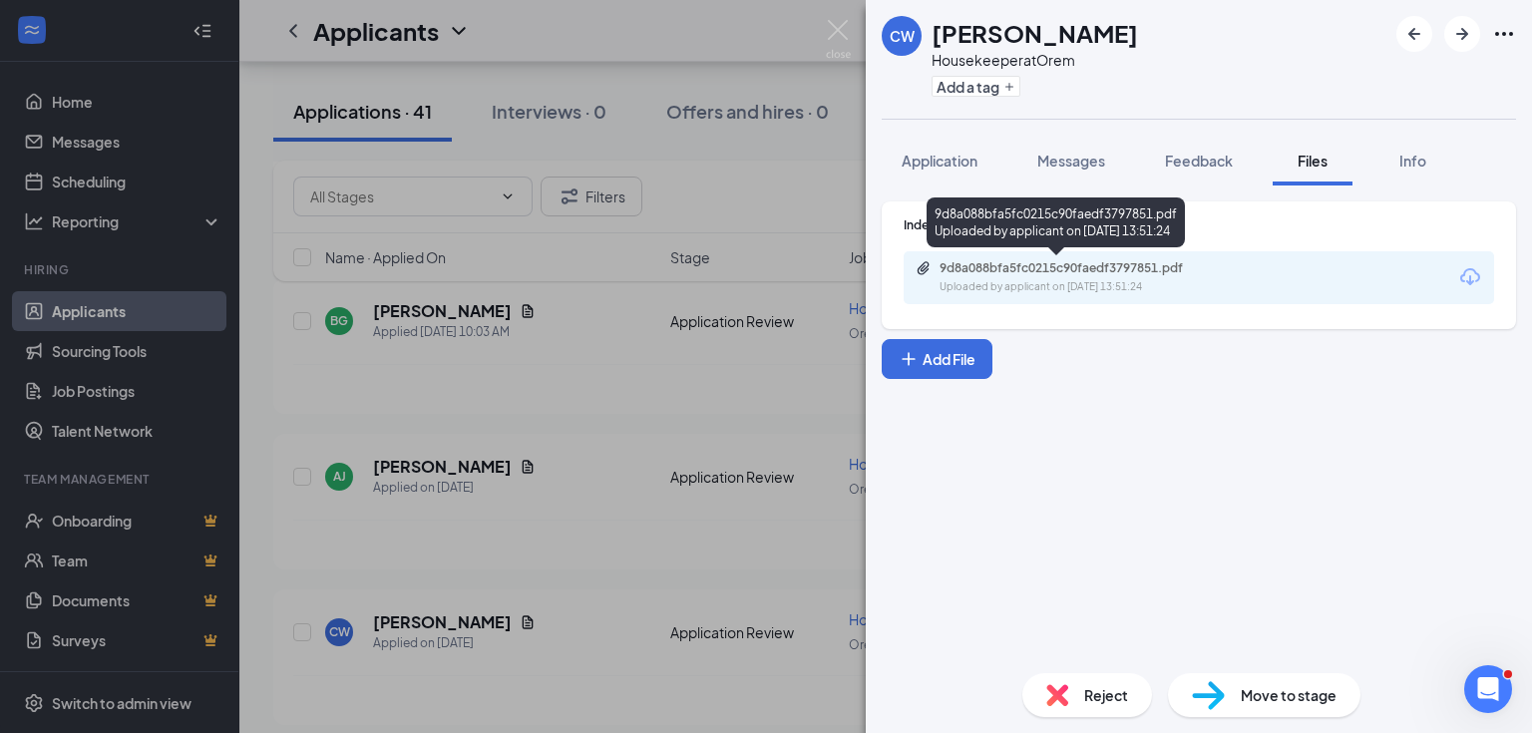
click at [1043, 281] on div "Uploaded by applicant on [DATE] 13:51:24" at bounding box center [1088, 287] width 299 height 16
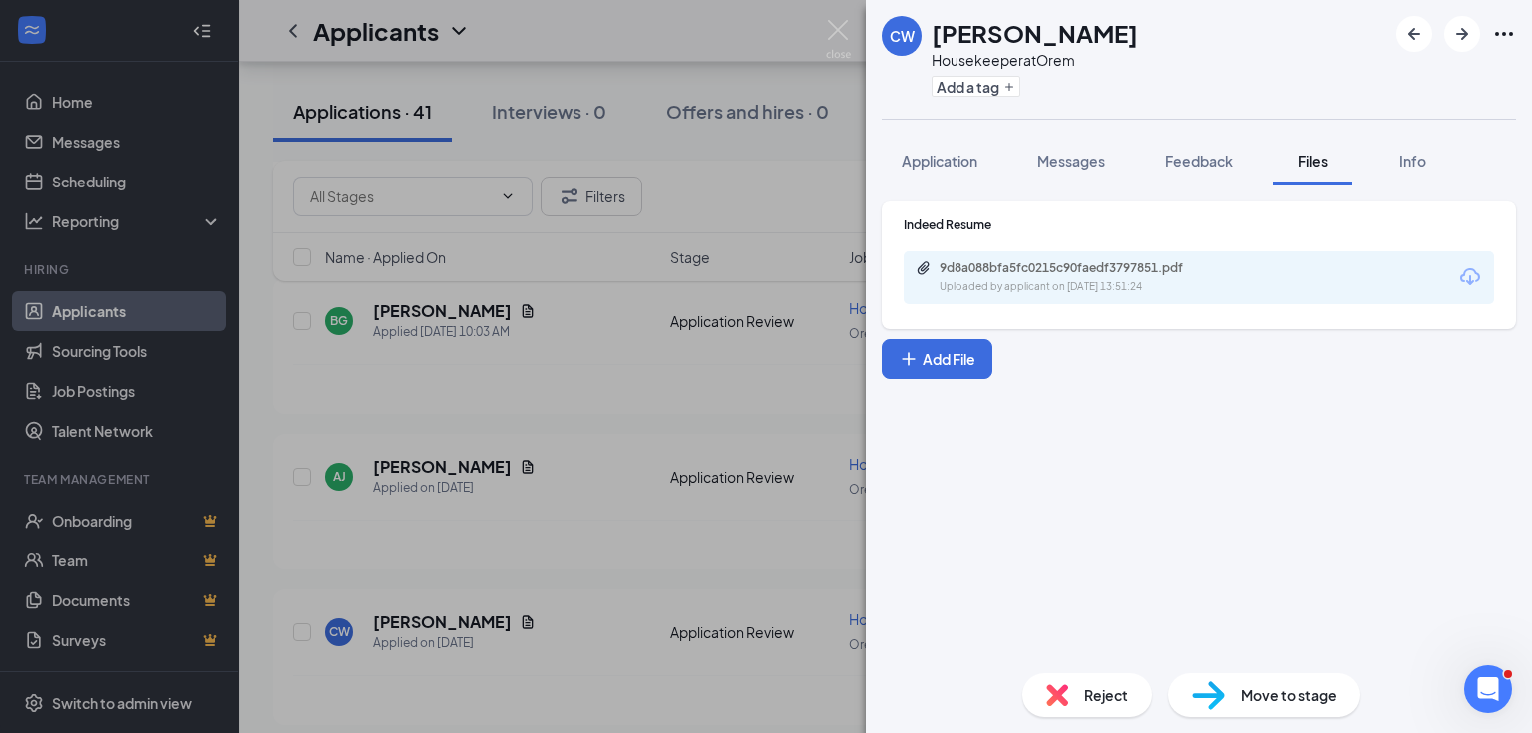
click at [823, 29] on div "[PERSON_NAME] Housekeeper at Orem Add a tag Application Messages Feedback Files…" at bounding box center [766, 366] width 1532 height 733
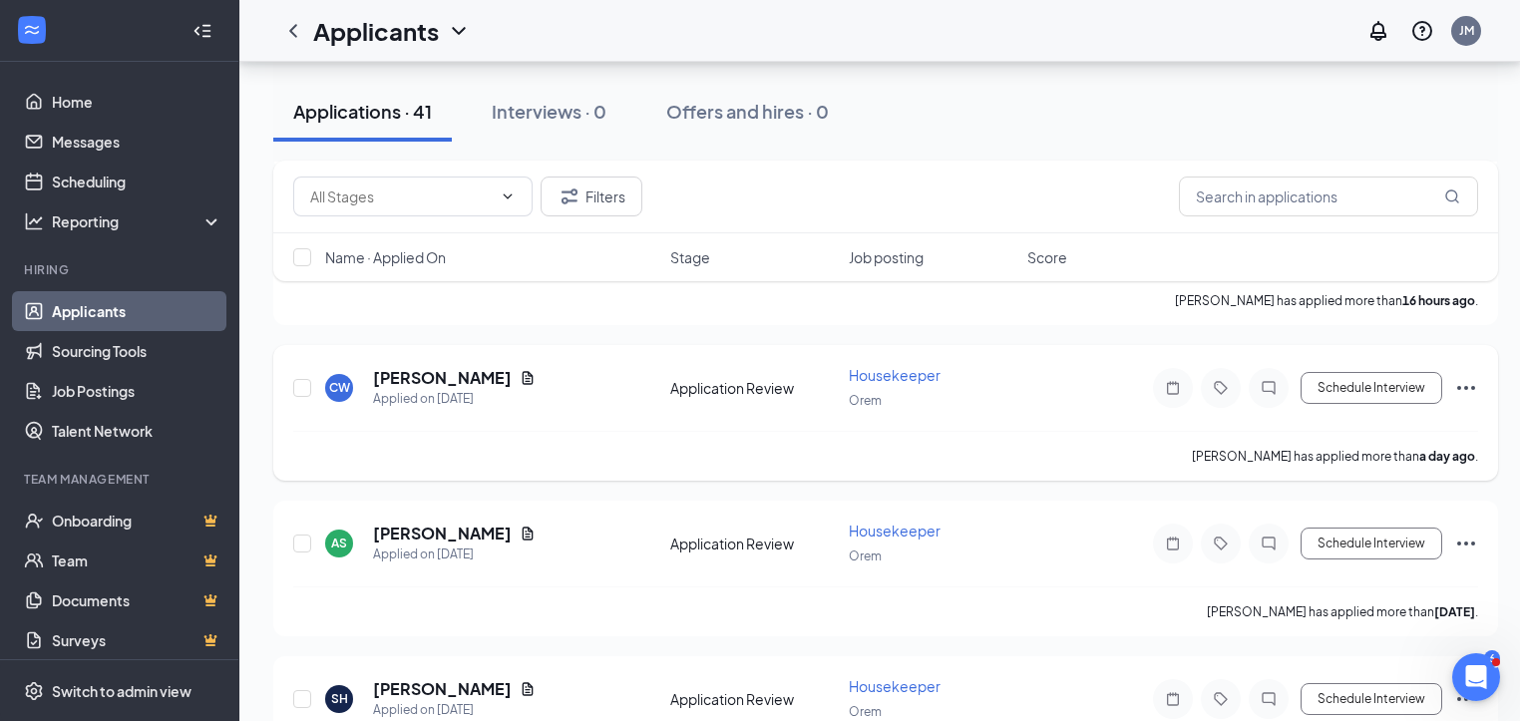
scroll to position [638, 0]
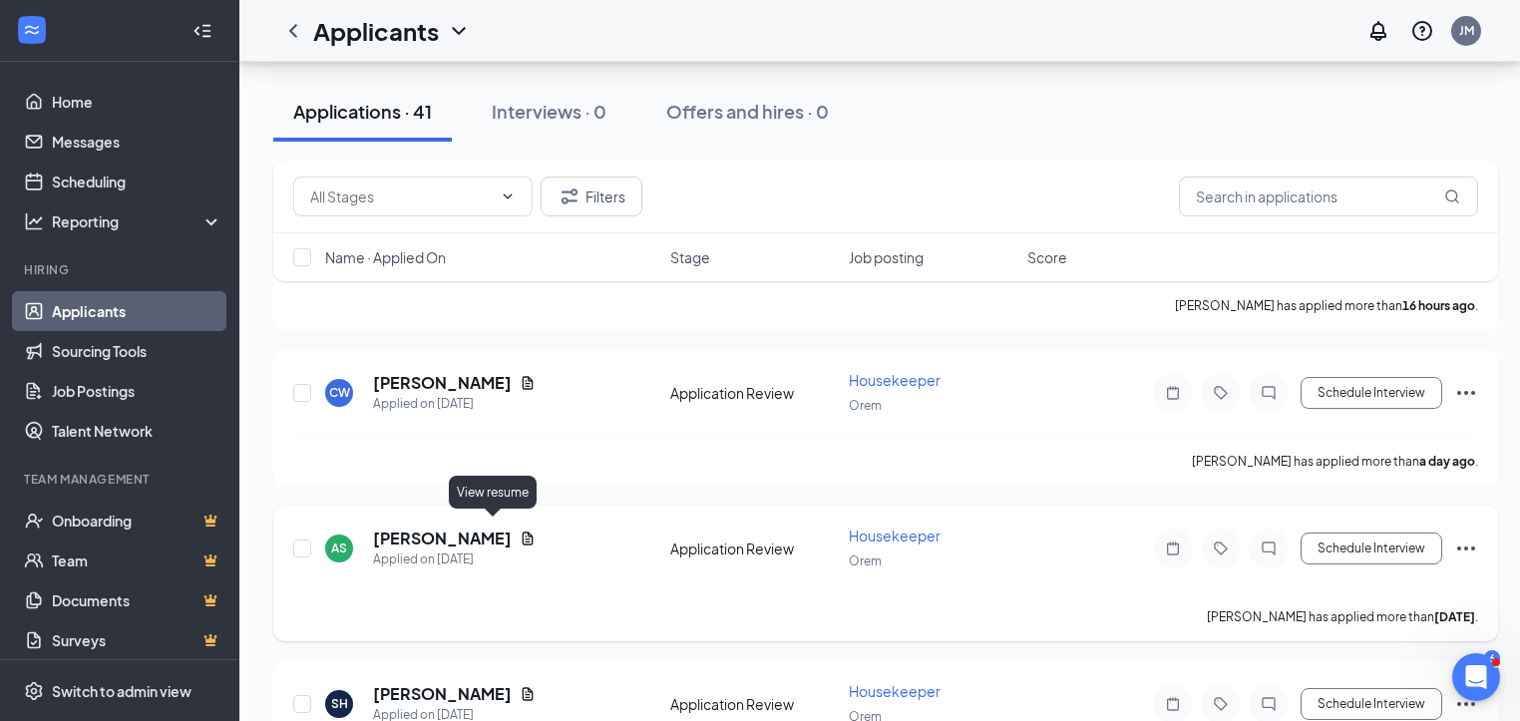
click at [520, 530] on icon "Document" at bounding box center [528, 538] width 16 height 16
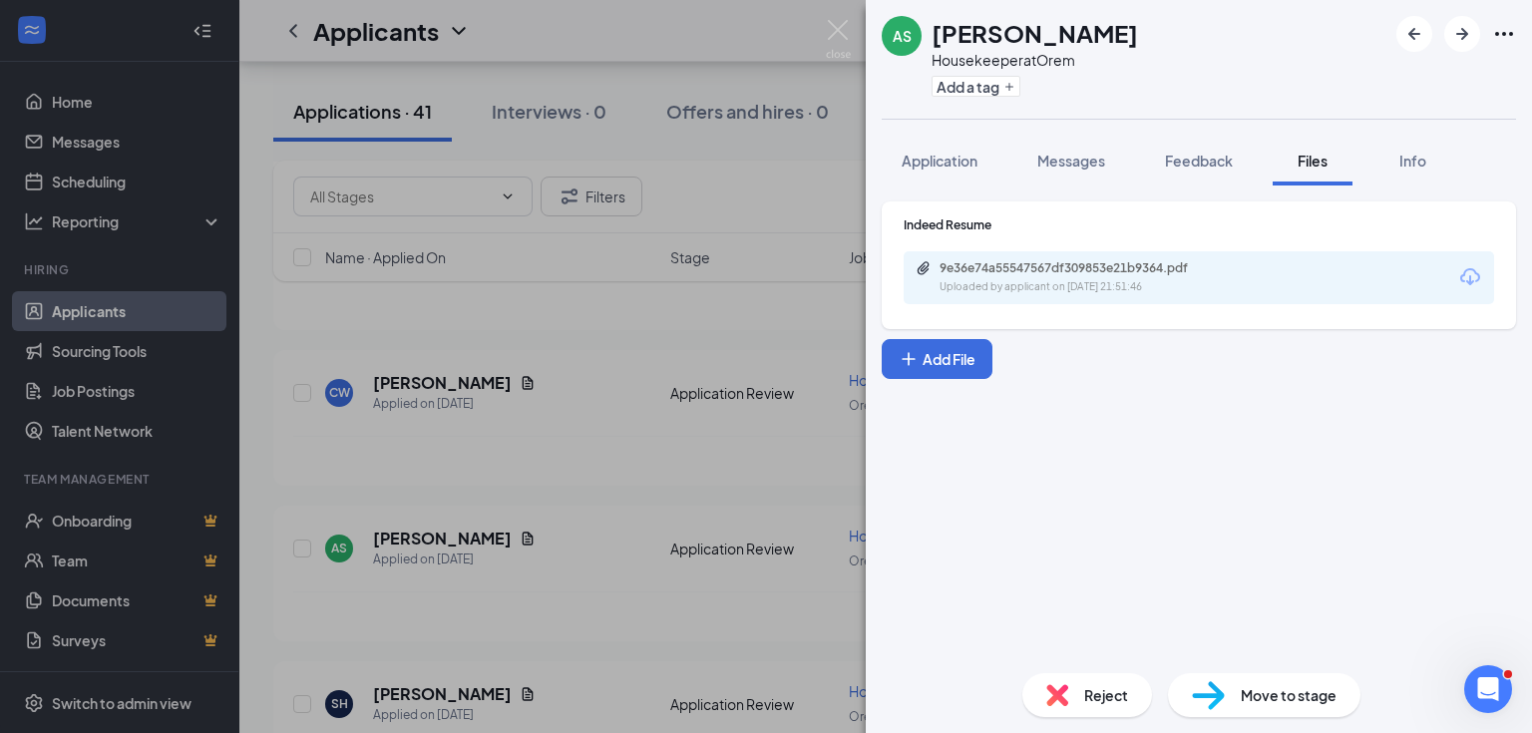
click at [1254, 291] on div "9e36e74a55547567df309853e21b9364.pdf Uploaded by applicant on [DATE] 21:51:46" at bounding box center [1198, 277] width 590 height 53
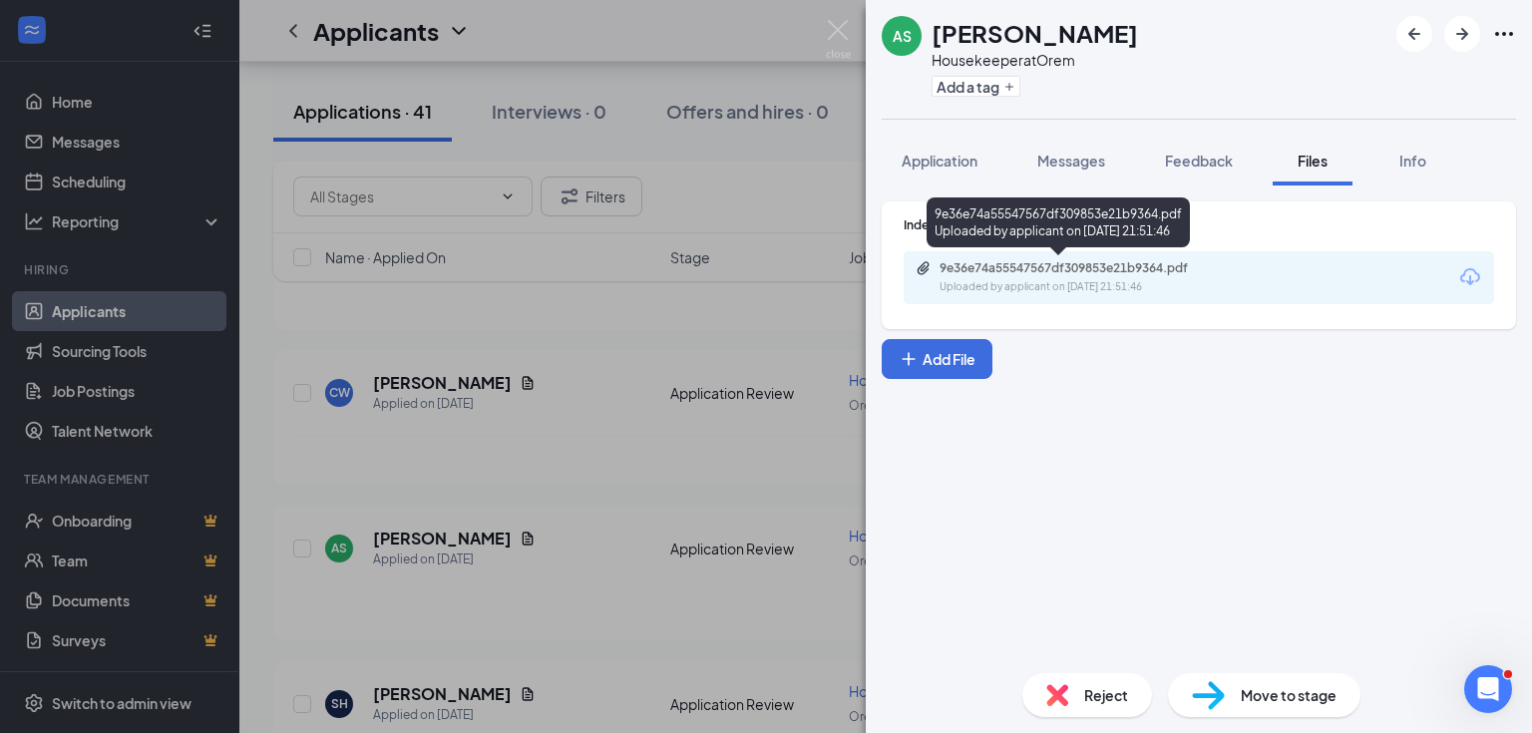
click at [1109, 275] on div "9e36e74a55547567df309853e21b9364.pdf" at bounding box center [1078, 268] width 279 height 16
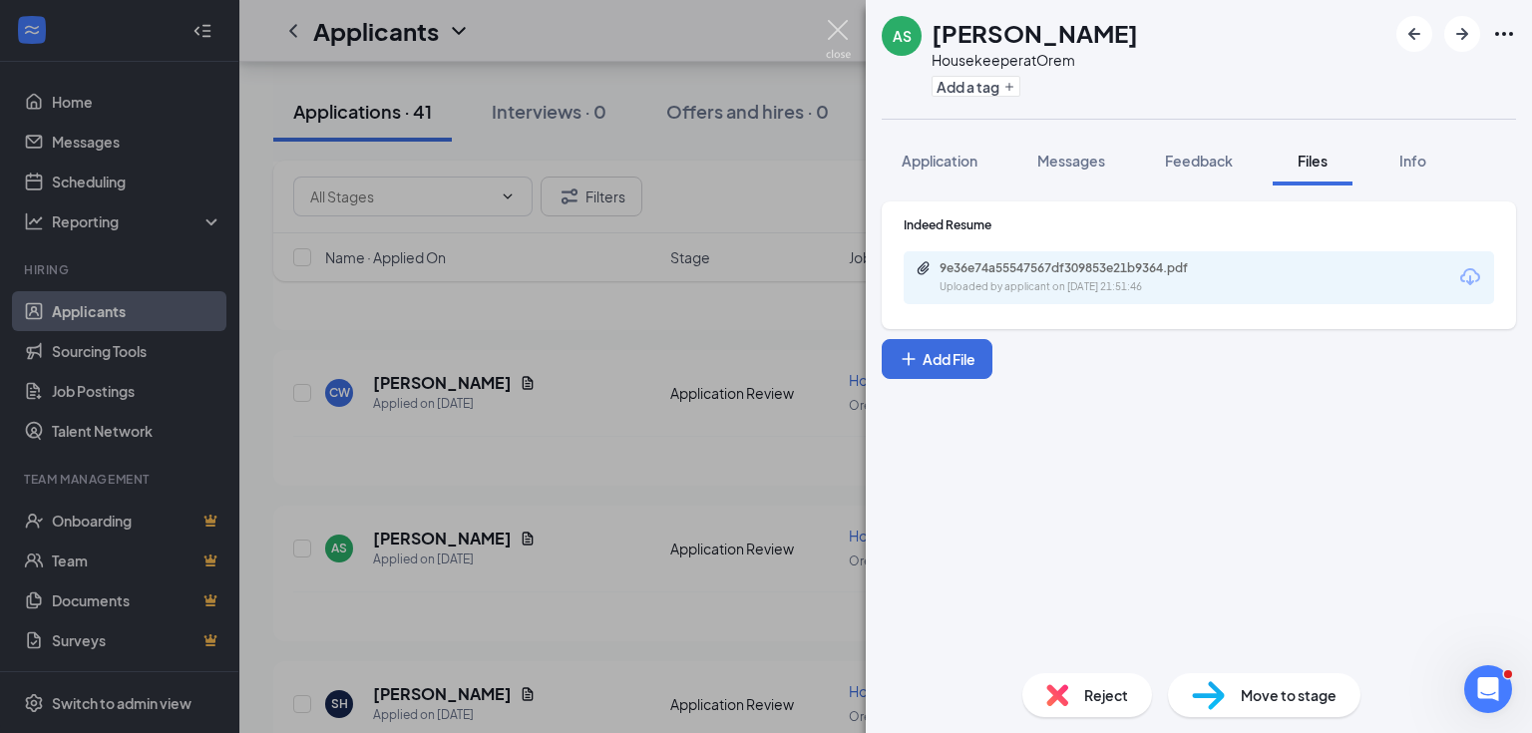
click at [830, 25] on img at bounding box center [838, 39] width 25 height 39
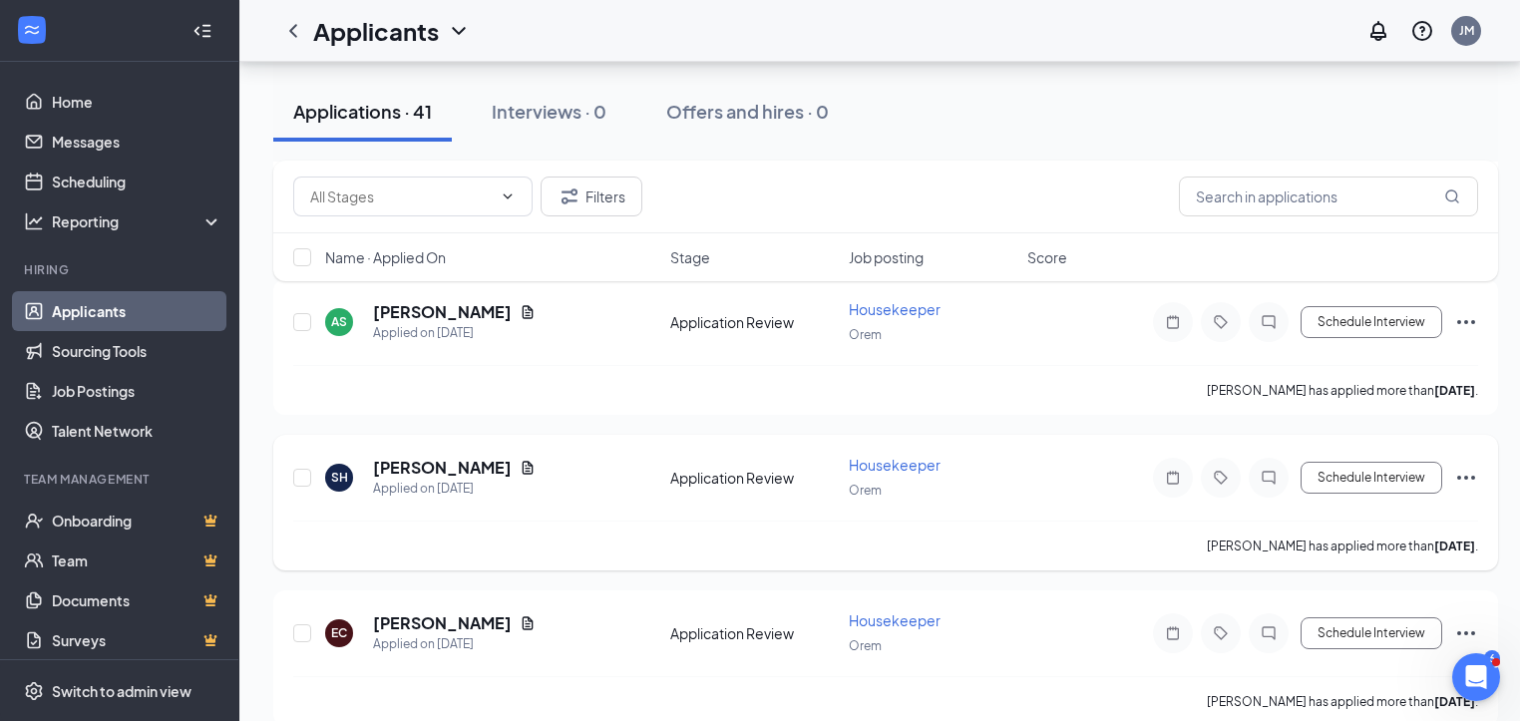
scroll to position [878, 0]
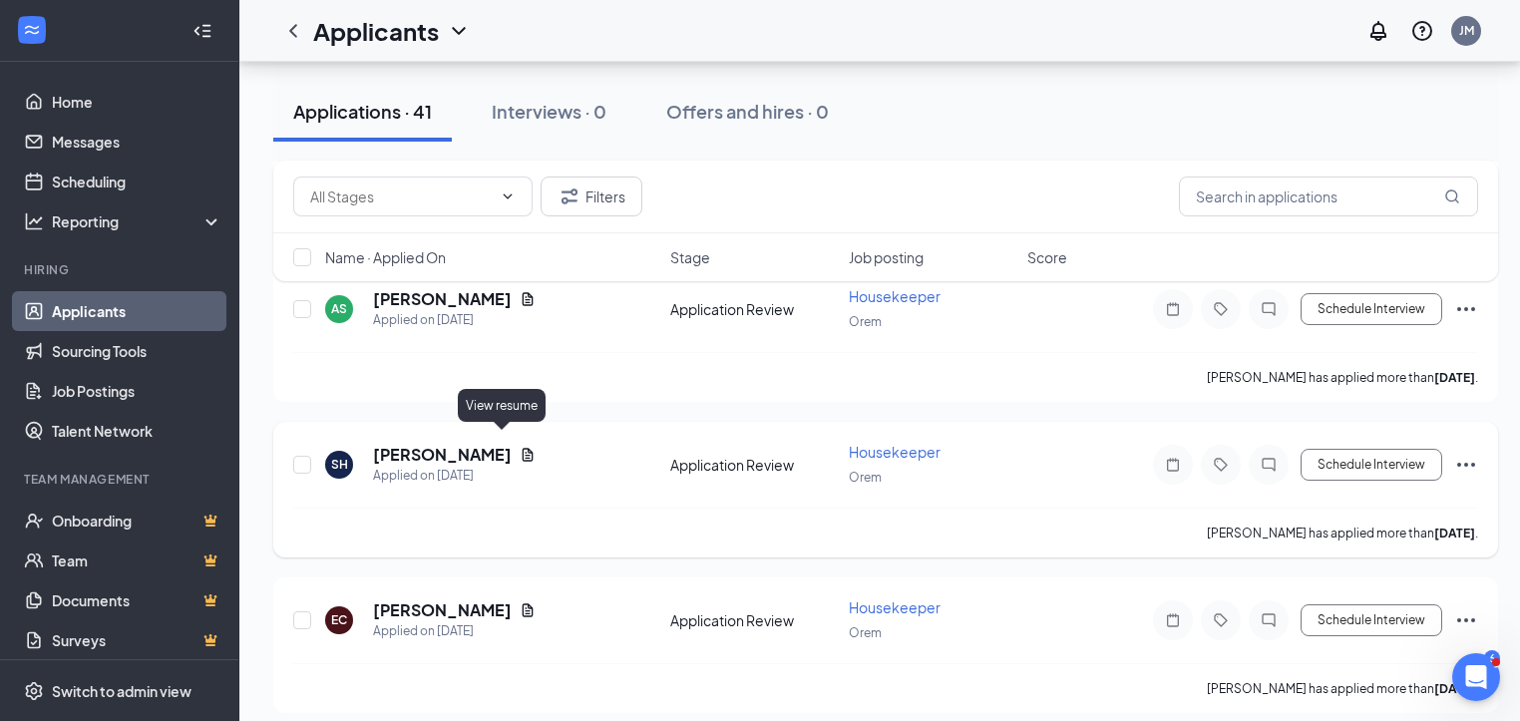
click at [523, 448] on icon "Document" at bounding box center [528, 454] width 11 height 13
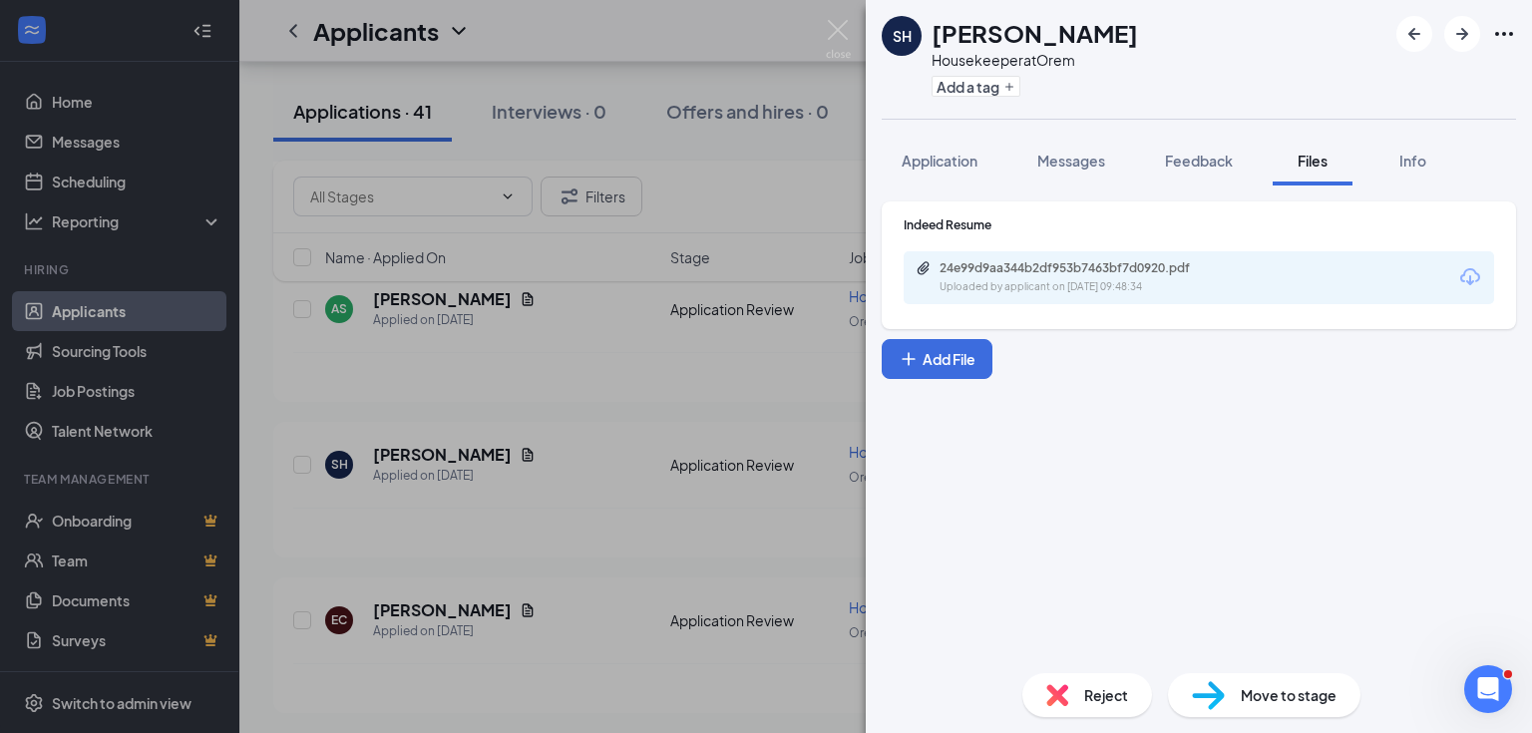
click at [1200, 291] on div "Uploaded by applicant on [DATE] 09:48:34" at bounding box center [1088, 287] width 299 height 16
click at [829, 30] on img at bounding box center [838, 39] width 25 height 39
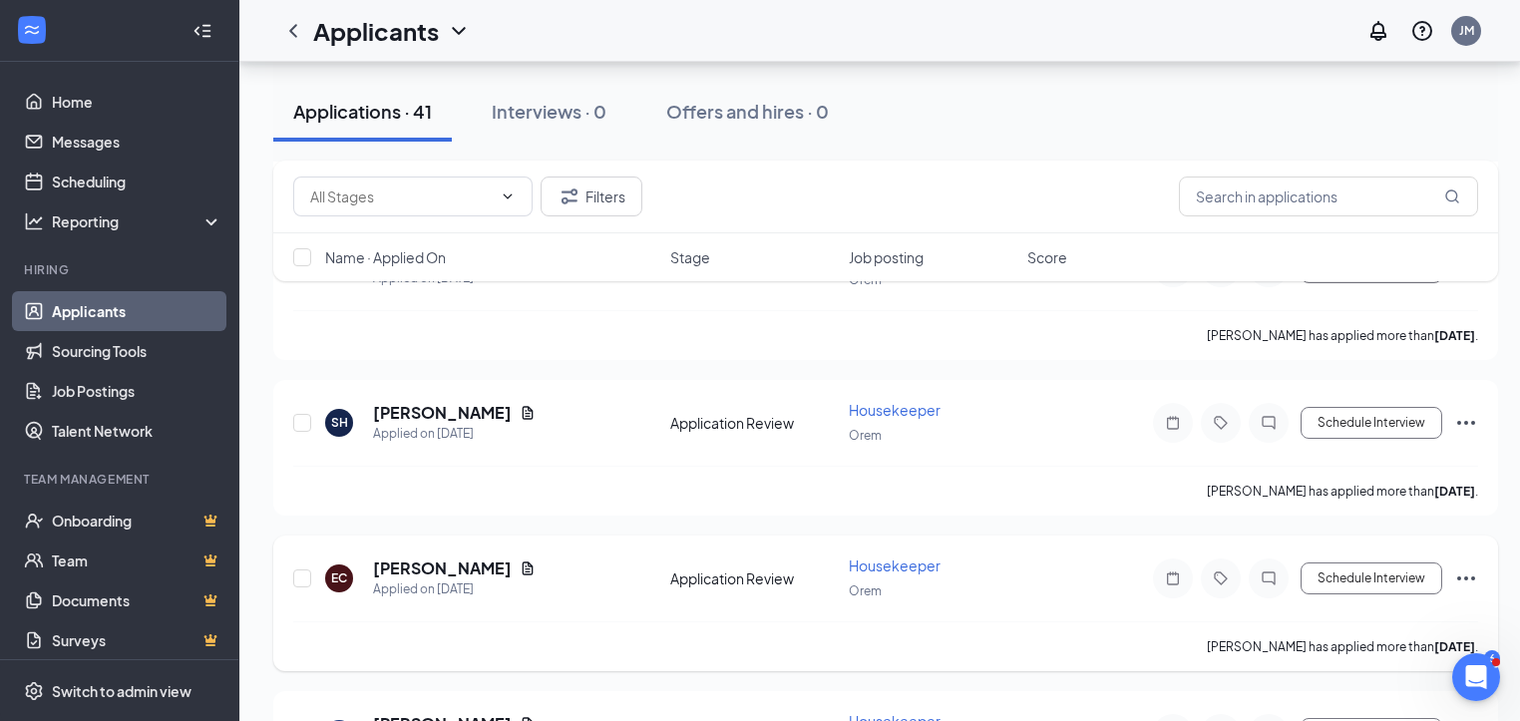
scroll to position [957, 0]
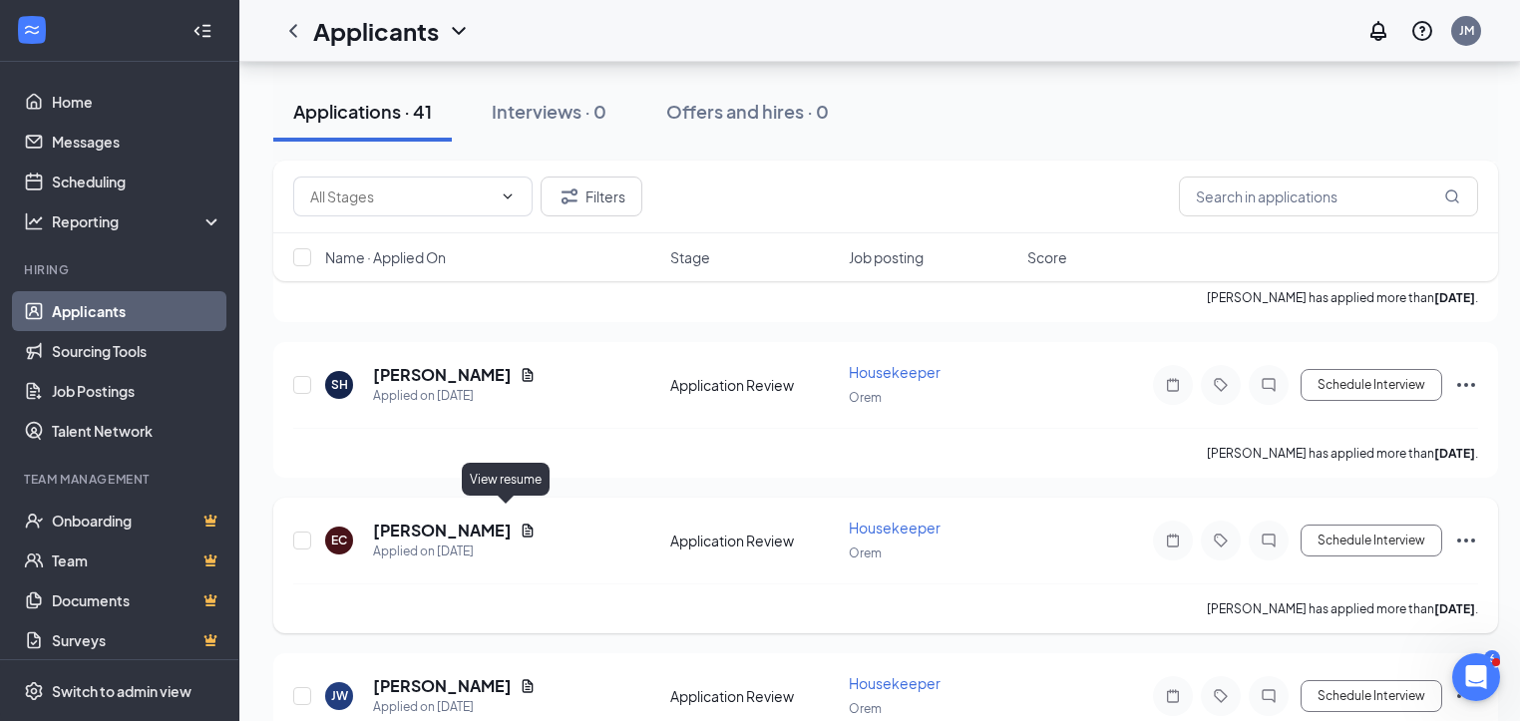
click at [520, 523] on icon "Document" at bounding box center [528, 531] width 16 height 16
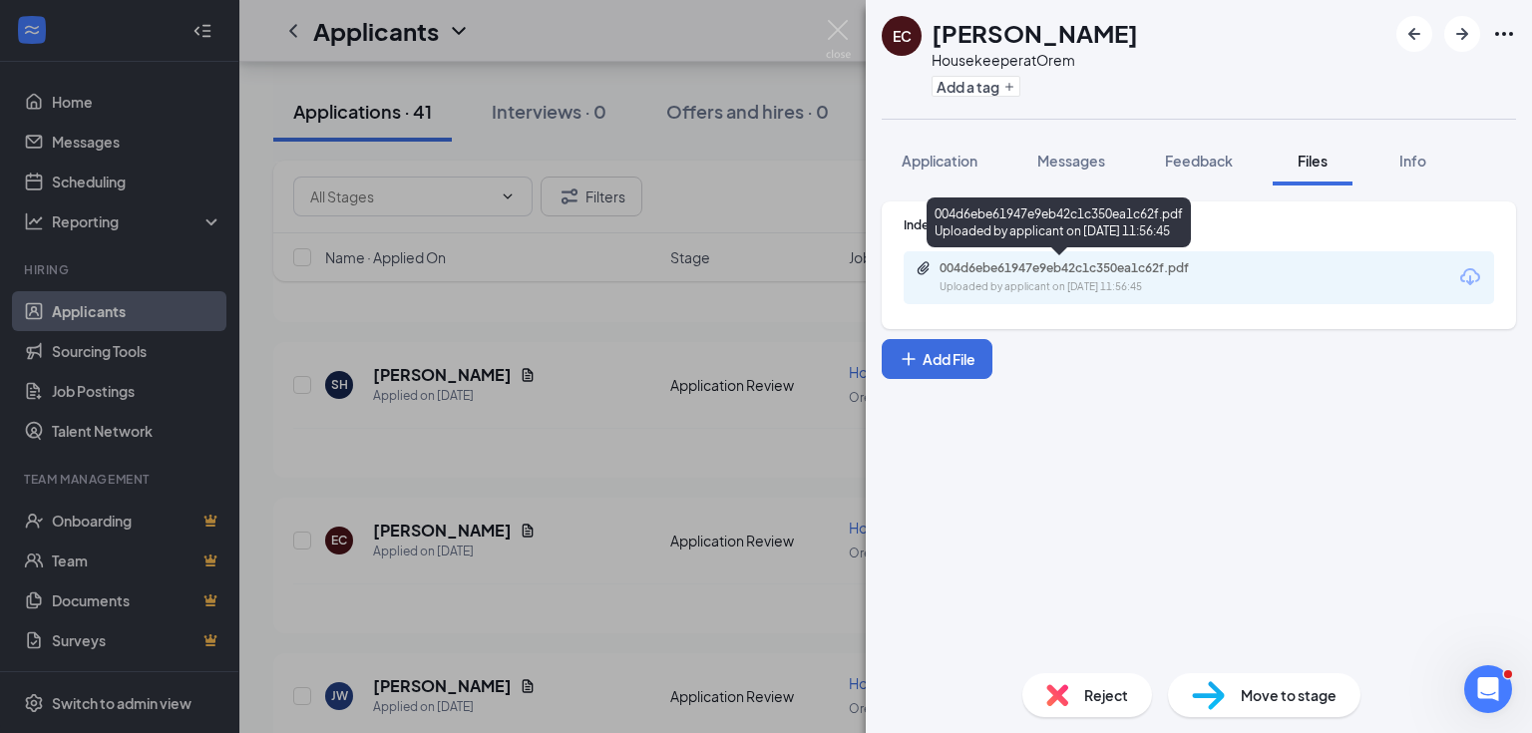
click at [1081, 266] on div "004d6ebe61947e9eb42c1c350ea1c62f.pdf" at bounding box center [1078, 268] width 279 height 16
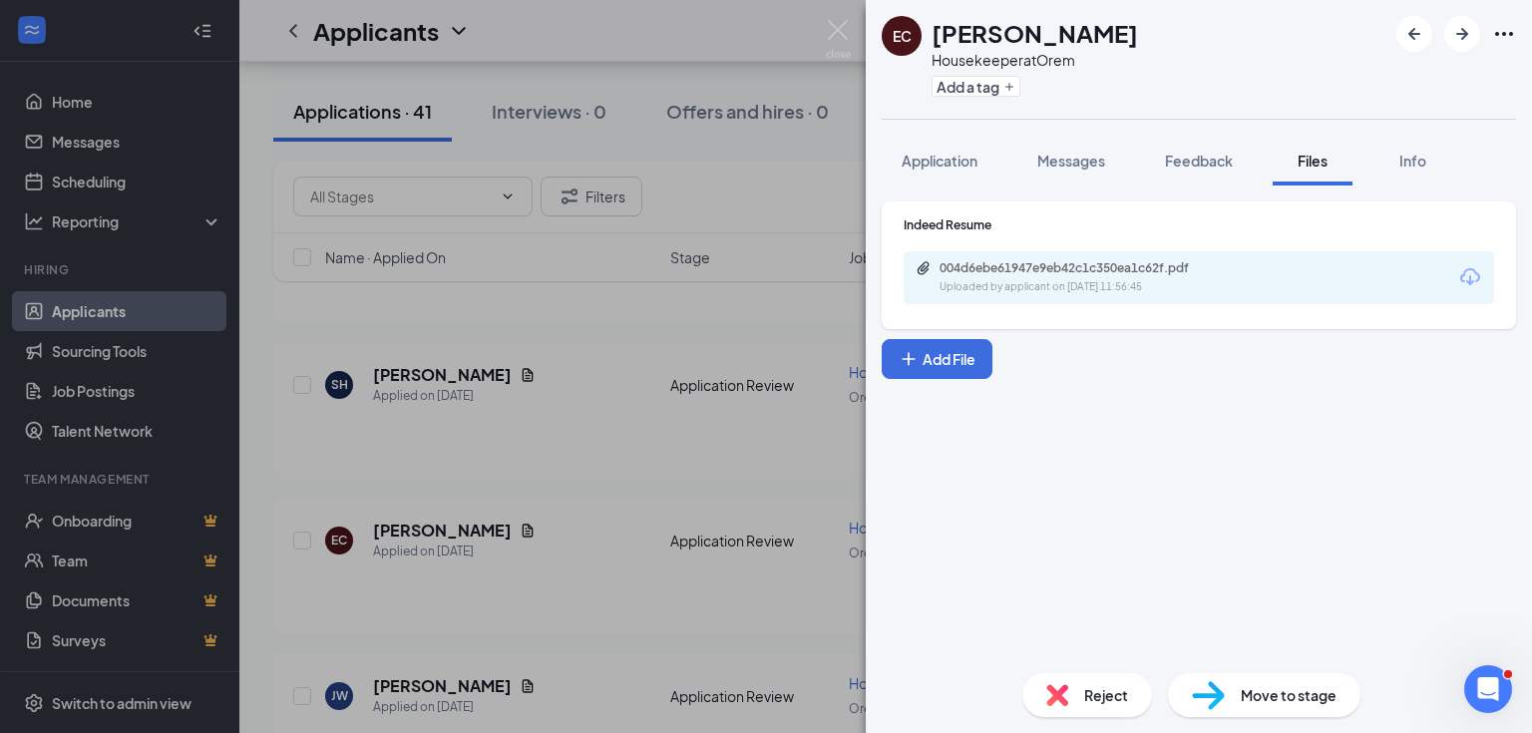
click at [858, 32] on div "EC [PERSON_NAME] Housekeeper at Orem Add a tag Application Messages Feedback Fi…" at bounding box center [766, 366] width 1532 height 733
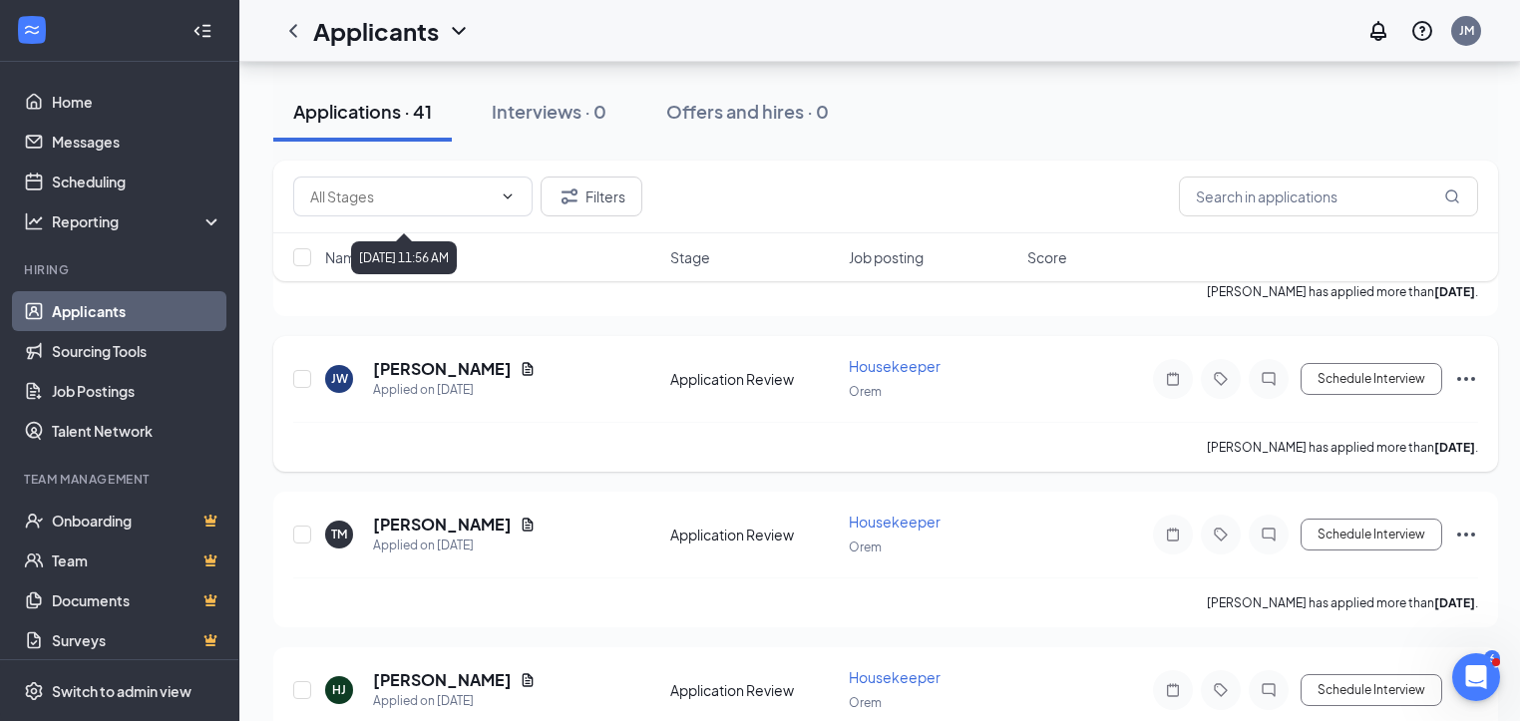
scroll to position [1276, 0]
click at [520, 515] on icon "Document" at bounding box center [528, 523] width 16 height 16
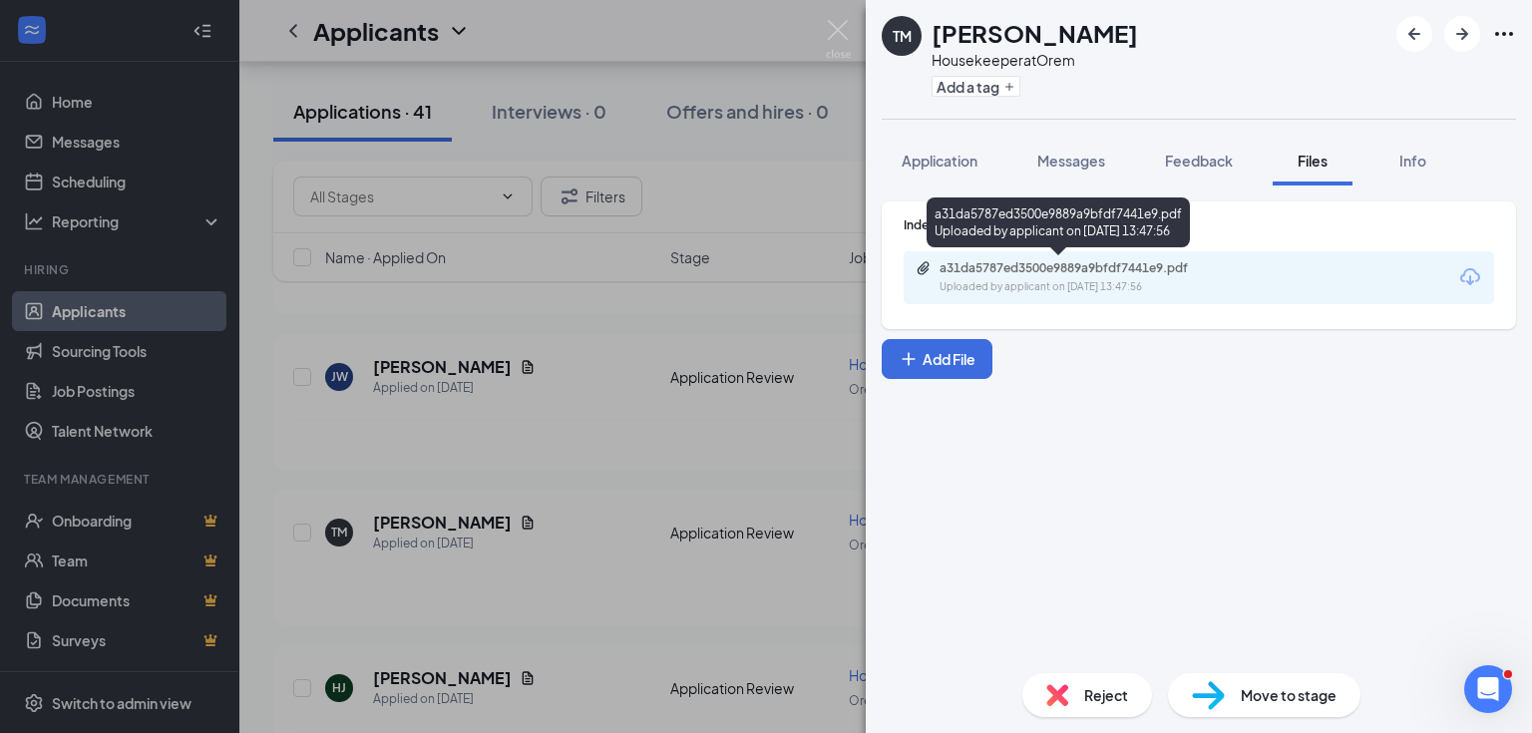
click at [1133, 268] on div "a31da5787ed3500e9889a9bfdf7441e9.pdf" at bounding box center [1078, 268] width 279 height 16
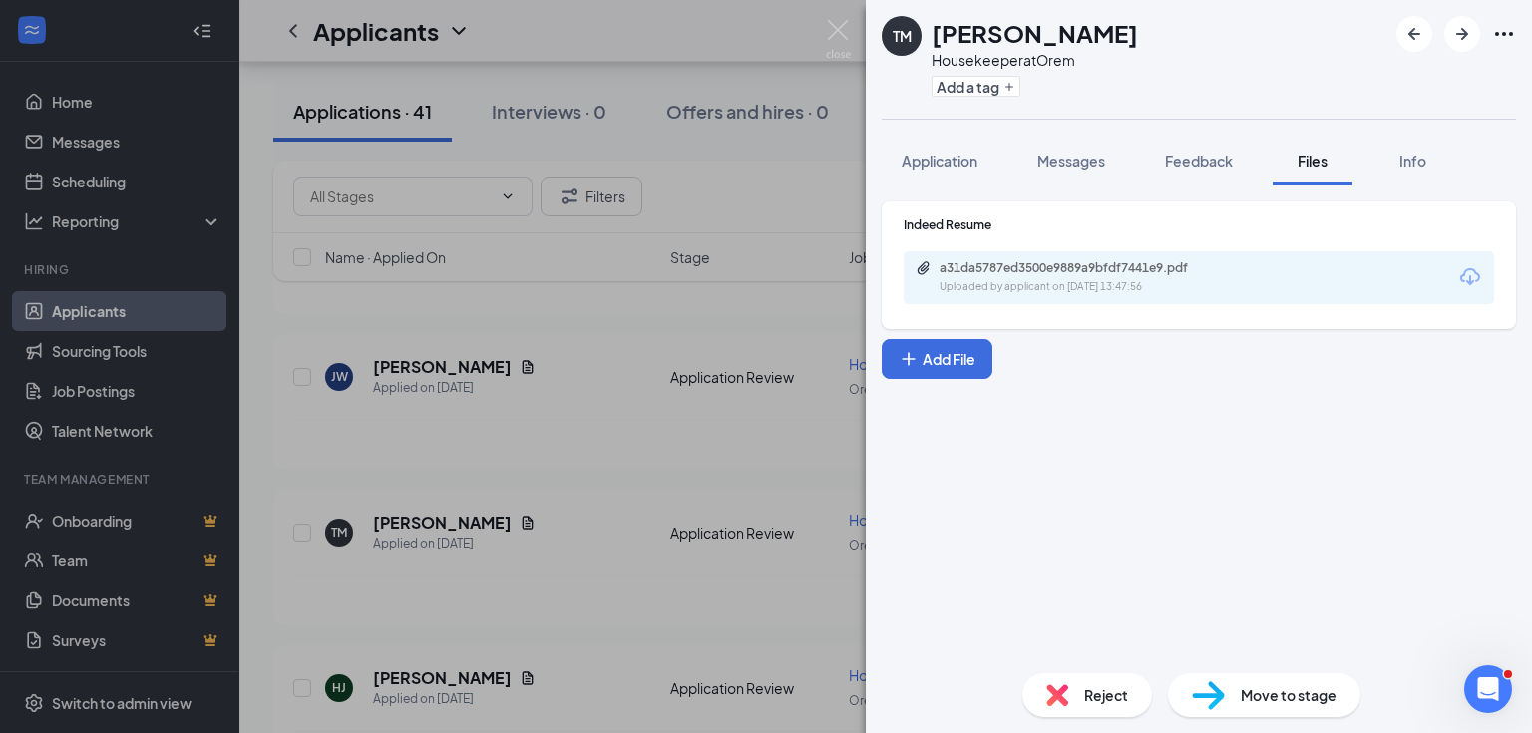
click at [512, 287] on div "TM [PERSON_NAME] Housekeeper at Orem Add a tag Application Messages Feedback Fi…" at bounding box center [766, 366] width 1532 height 733
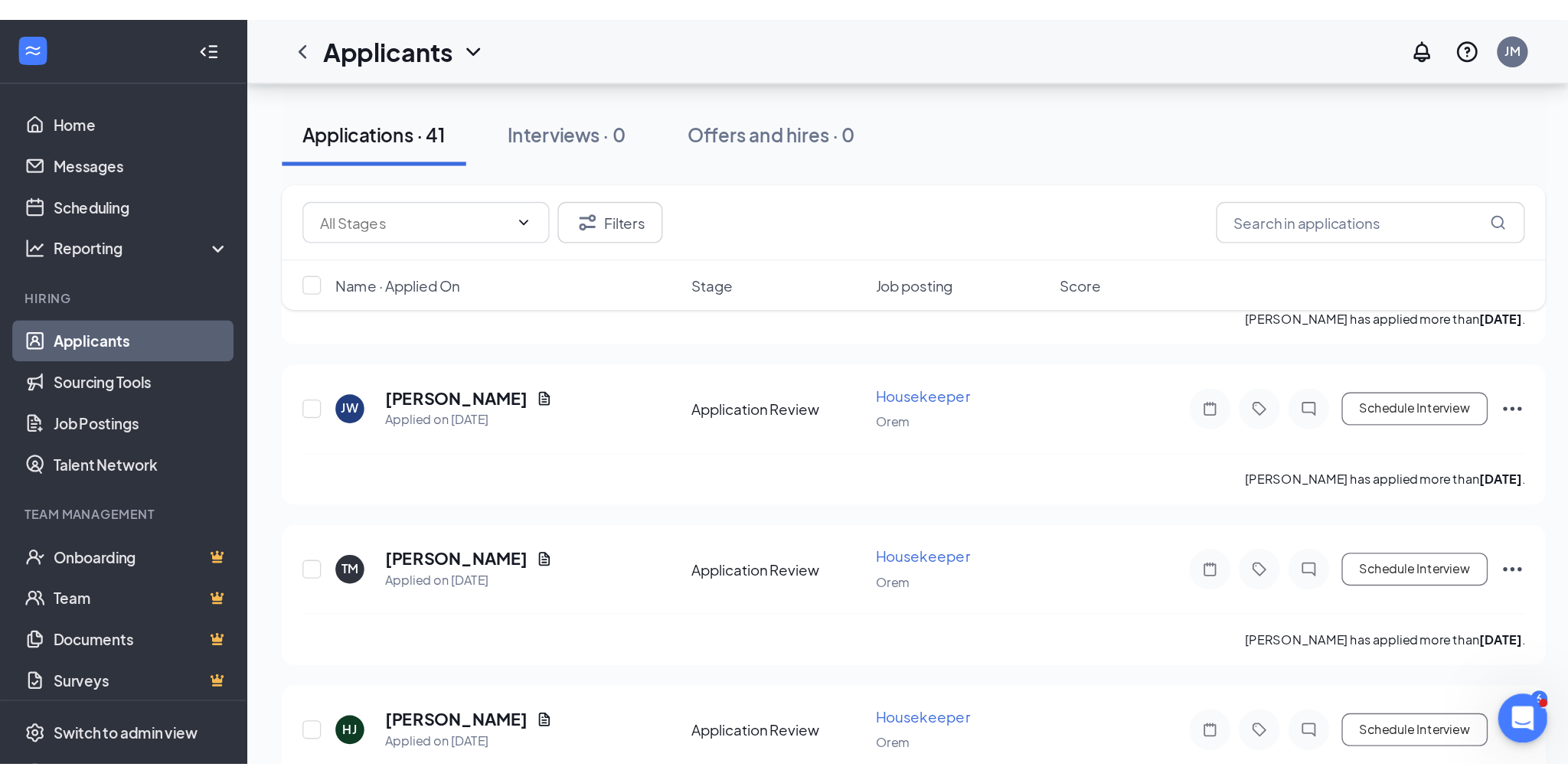
scroll to position [919, 0]
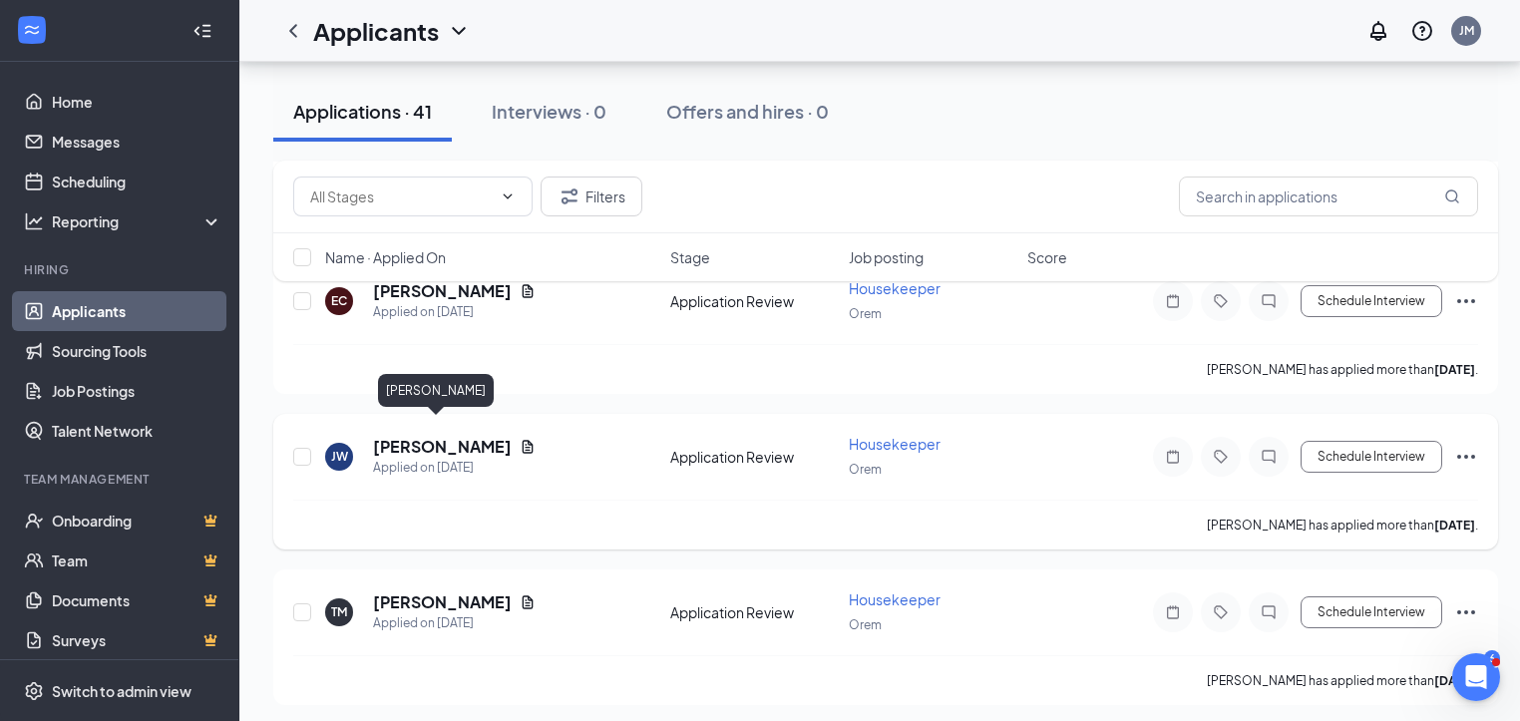
click at [523, 440] on icon "Document" at bounding box center [528, 446] width 11 height 13
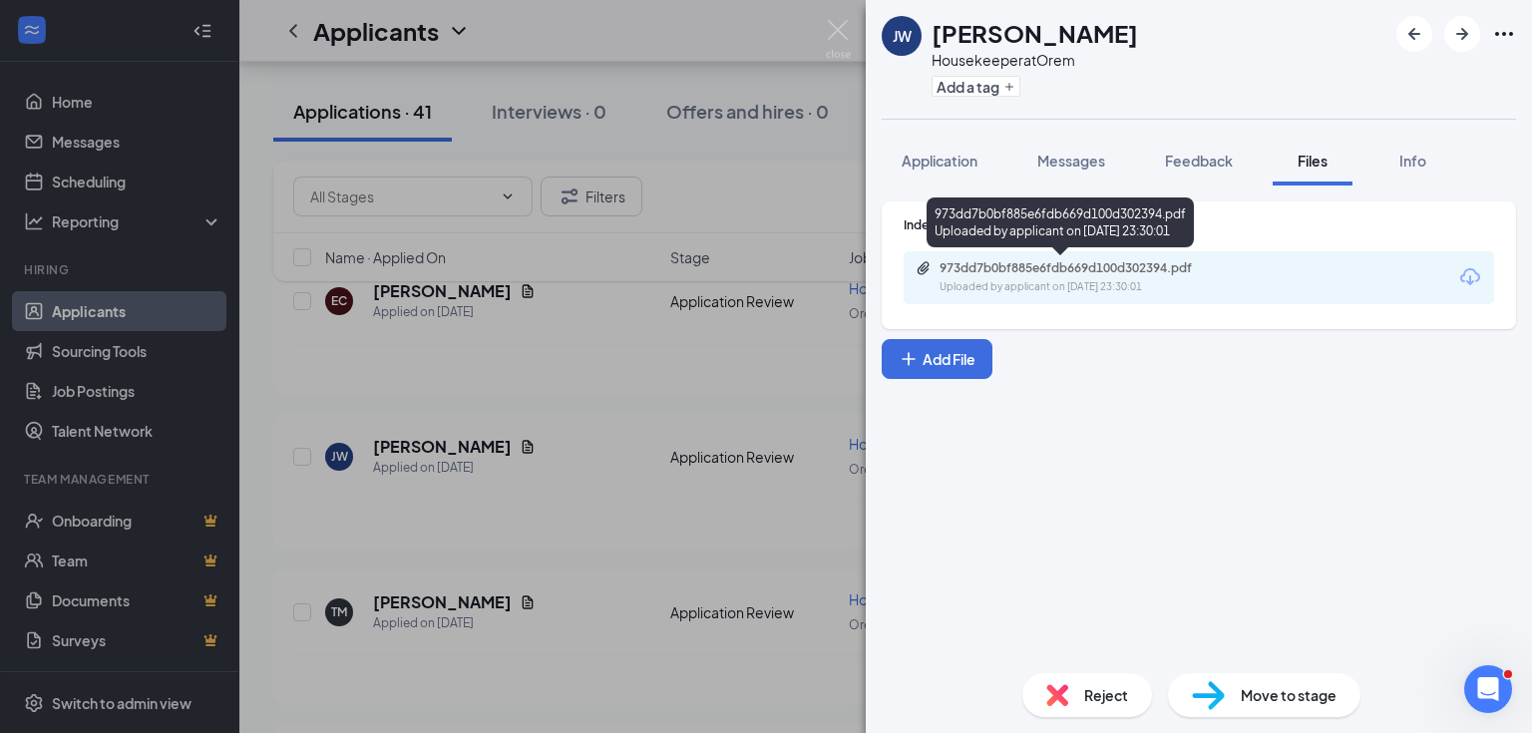
click at [1182, 291] on div "Uploaded by applicant on [DATE] 23:30:01" at bounding box center [1088, 287] width 299 height 16
